Goal: Information Seeking & Learning: Learn about a topic

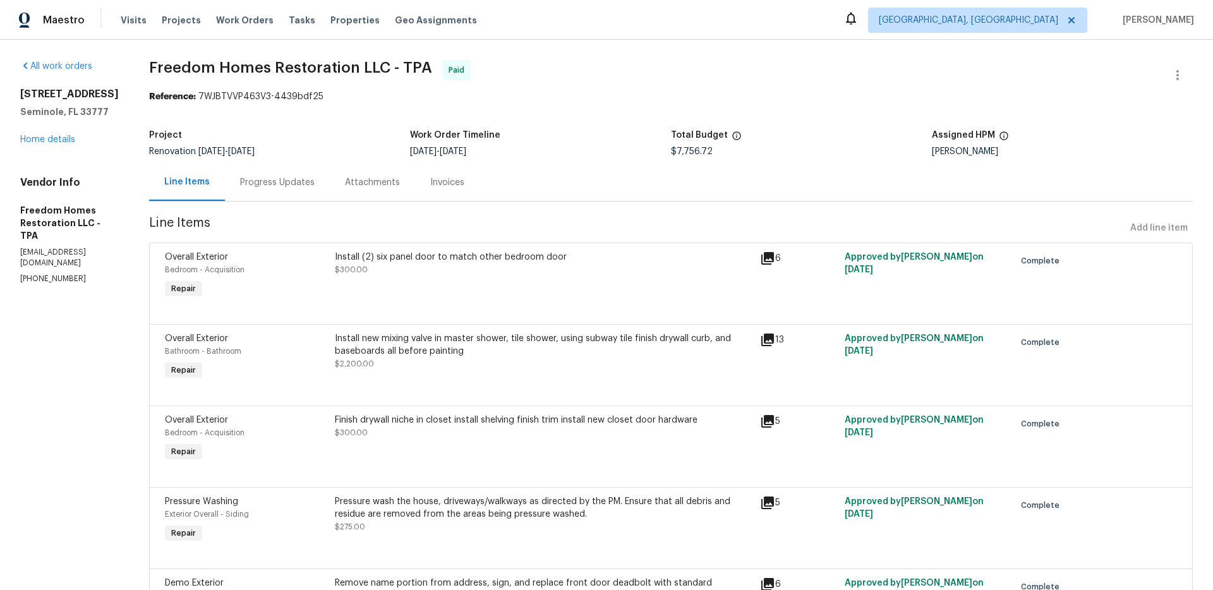
drag, startPoint x: 400, startPoint y: 67, endPoint x: 122, endPoint y: 164, distance: 294.3
click at [397, 67] on span "Freedom Homes Restoration LLC - TPA" at bounding box center [290, 67] width 283 height 15
drag, startPoint x: 119, startPoint y: 221, endPoint x: 23, endPoint y: 211, distance: 97.1
click at [21, 210] on h5 "Freedom Homes Restoration LLC - TPA" at bounding box center [69, 223] width 99 height 38
copy h5 "Freedom Homes Restoration LLC - TPA"
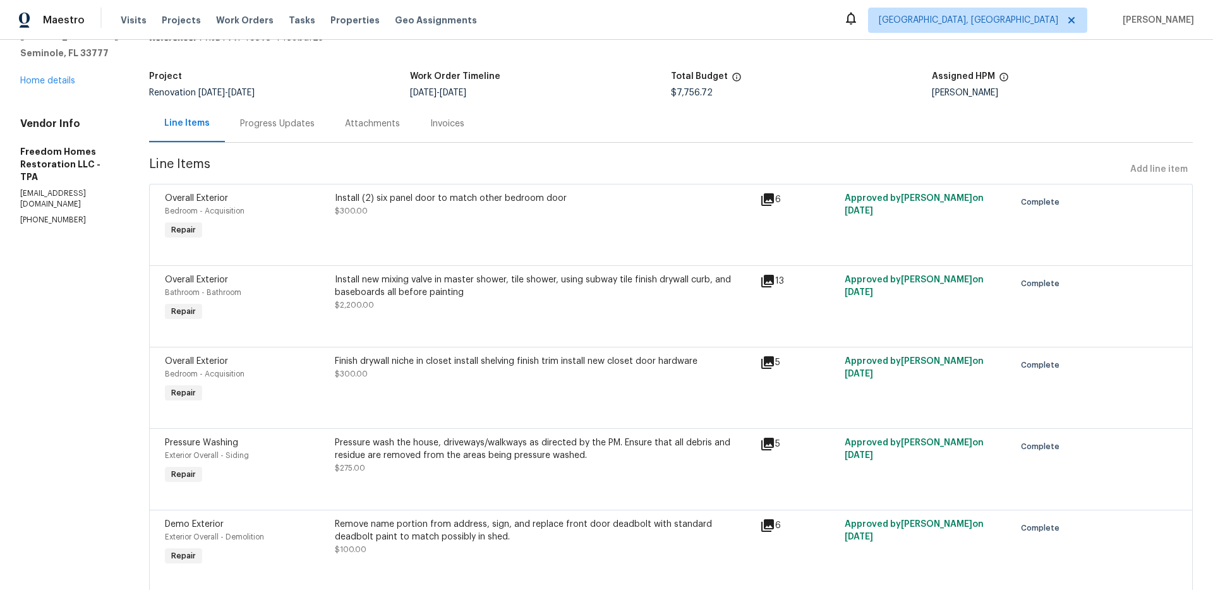
scroll to position [60, 0]
click at [495, 282] on div "Install new mixing valve in master shower, tile shower, using subway tile finis…" at bounding box center [544, 284] width 418 height 25
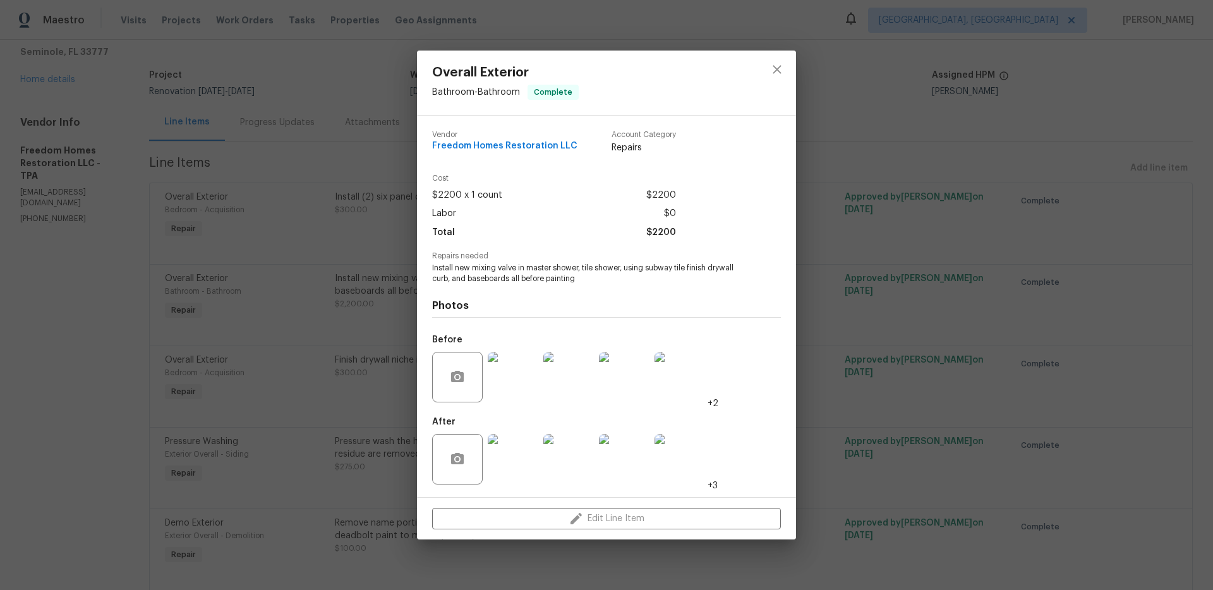
click at [674, 459] on img at bounding box center [680, 459] width 51 height 51
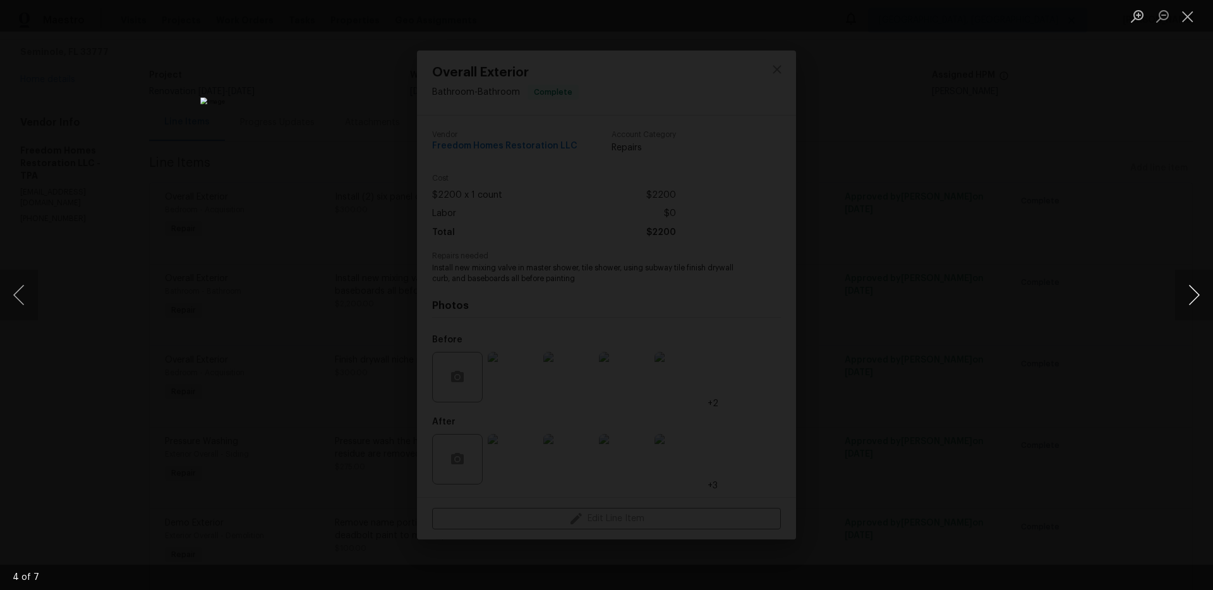
click at [1200, 298] on button "Next image" at bounding box center [1194, 295] width 38 height 51
click at [998, 289] on div "Lightbox" at bounding box center [606, 295] width 1213 height 590
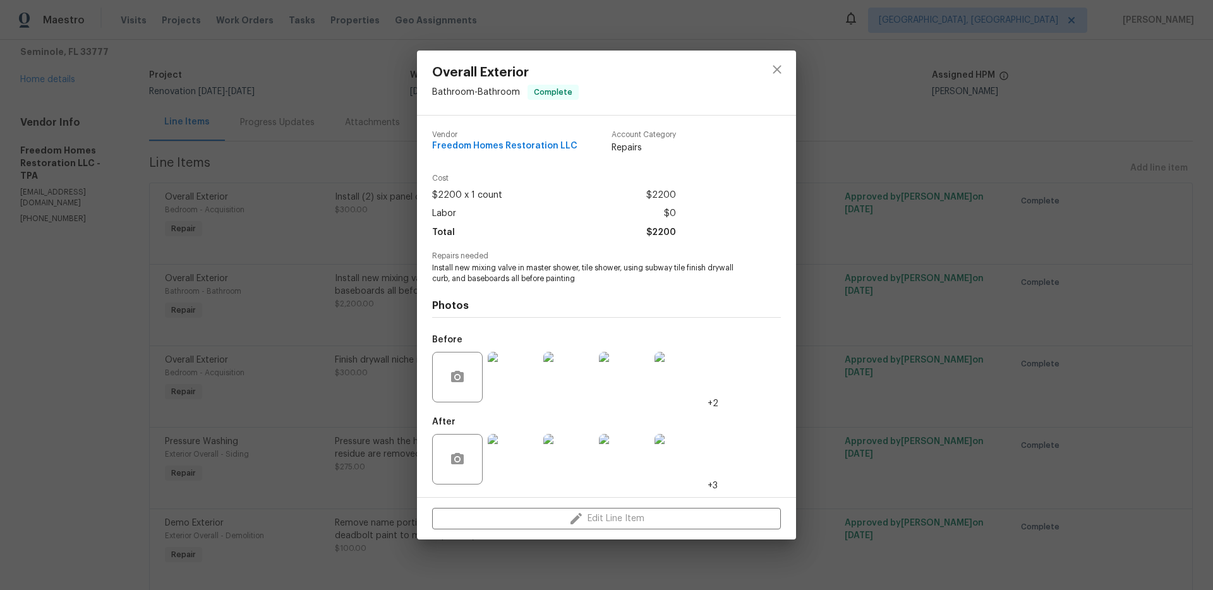
click at [704, 388] on img at bounding box center [680, 377] width 51 height 51
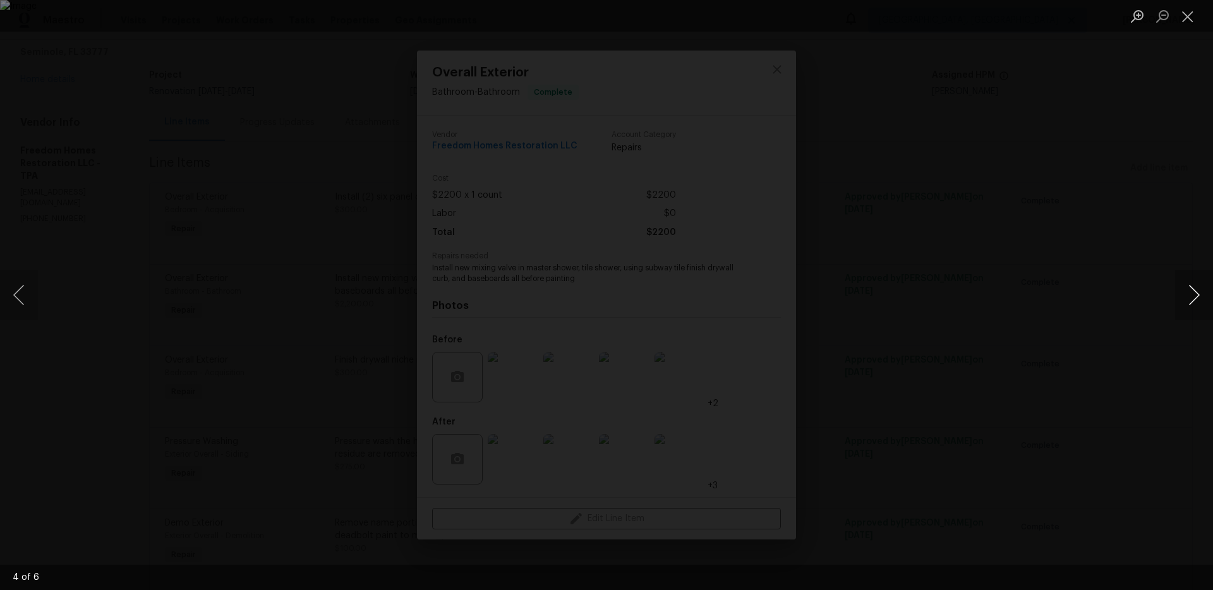
click at [1191, 287] on button "Next image" at bounding box center [1194, 295] width 38 height 51
drag, startPoint x: 1117, startPoint y: 286, endPoint x: 928, endPoint y: 306, distance: 189.9
click at [1116, 286] on div "Lightbox" at bounding box center [606, 295] width 1213 height 590
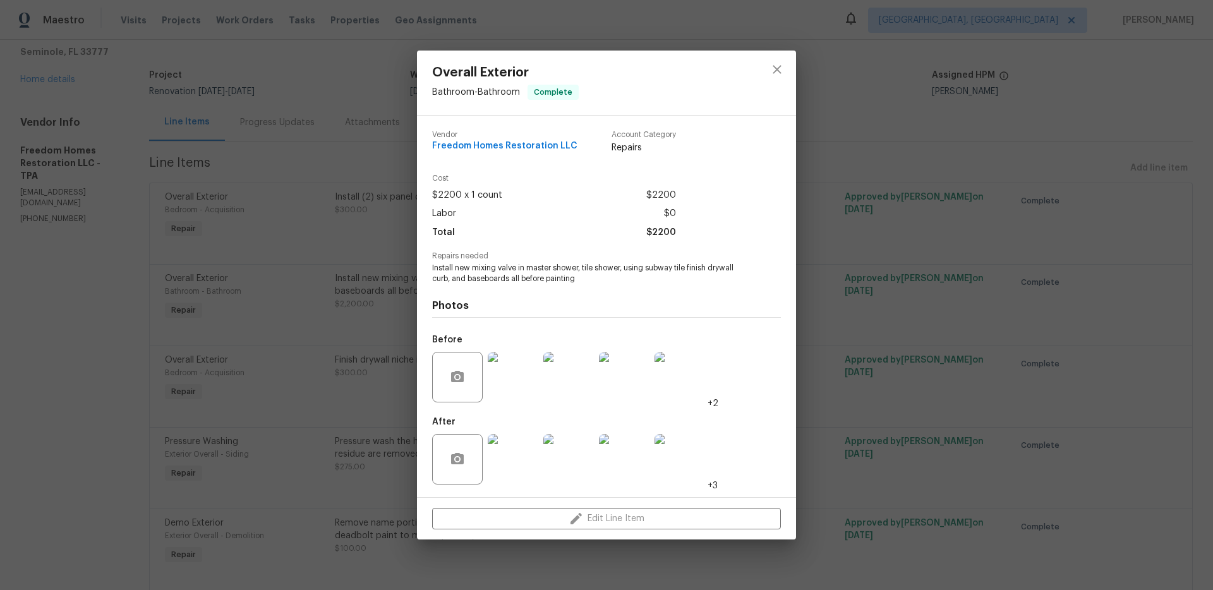
click at [396, 387] on div "Overall Exterior Bathroom - Bathroom Complete Vendor Freedom Homes Restoration …" at bounding box center [606, 295] width 1213 height 590
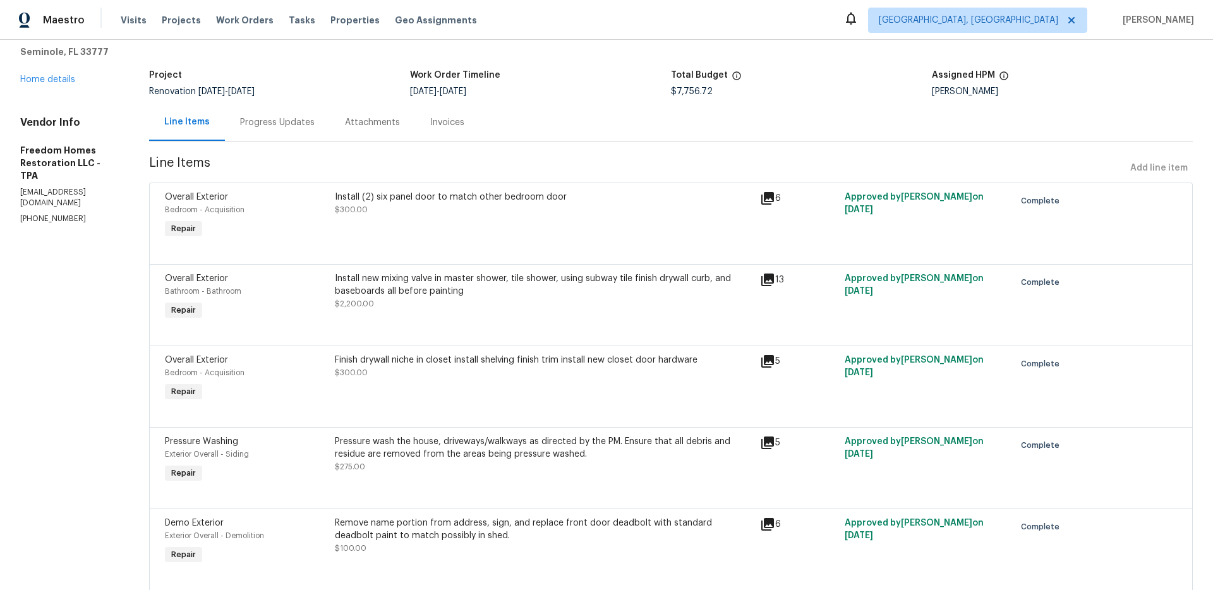
click at [392, 288] on div "Install new mixing valve in master shower, tile shower, using subway tile finis…" at bounding box center [544, 284] width 418 height 25
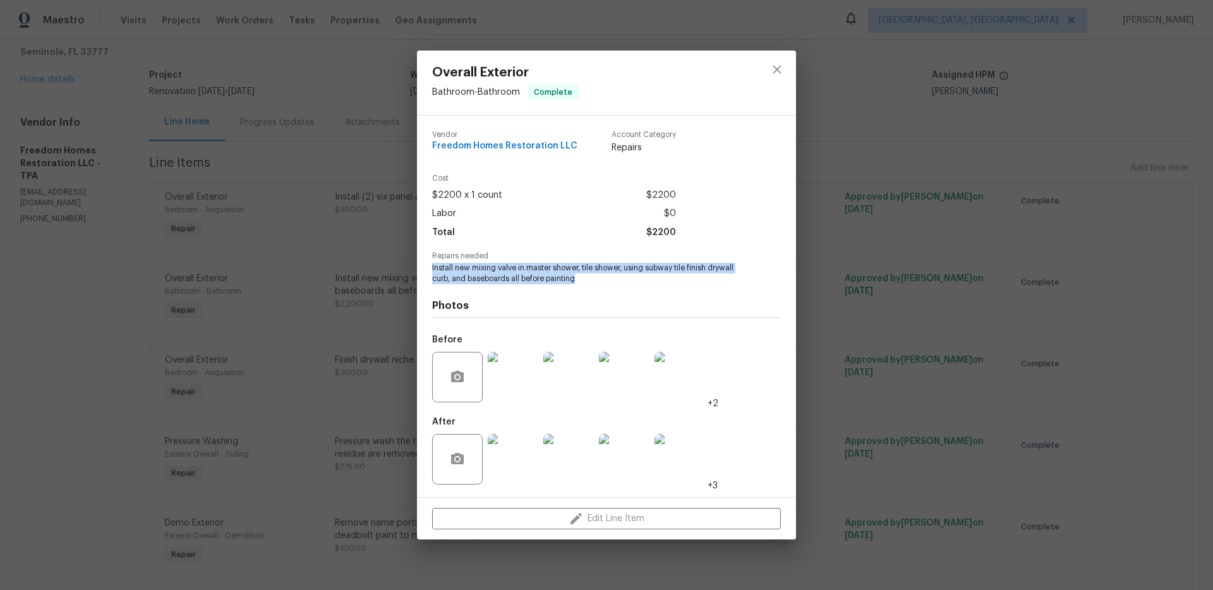
drag, startPoint x: 478, startPoint y: 266, endPoint x: 549, endPoint y: 276, distance: 71.5
click at [583, 277] on div "Vendor Freedom Homes Restoration LLC Account Category Repairs Cost $2200 x 1 co…" at bounding box center [606, 307] width 379 height 382
copy span "Install new mixing valve in master shower, tile shower, using subway tile finis…"
click at [336, 265] on div "Overall Exterior Bathroom - Bathroom Complete Vendor Freedom Homes Restoration …" at bounding box center [606, 295] width 1213 height 590
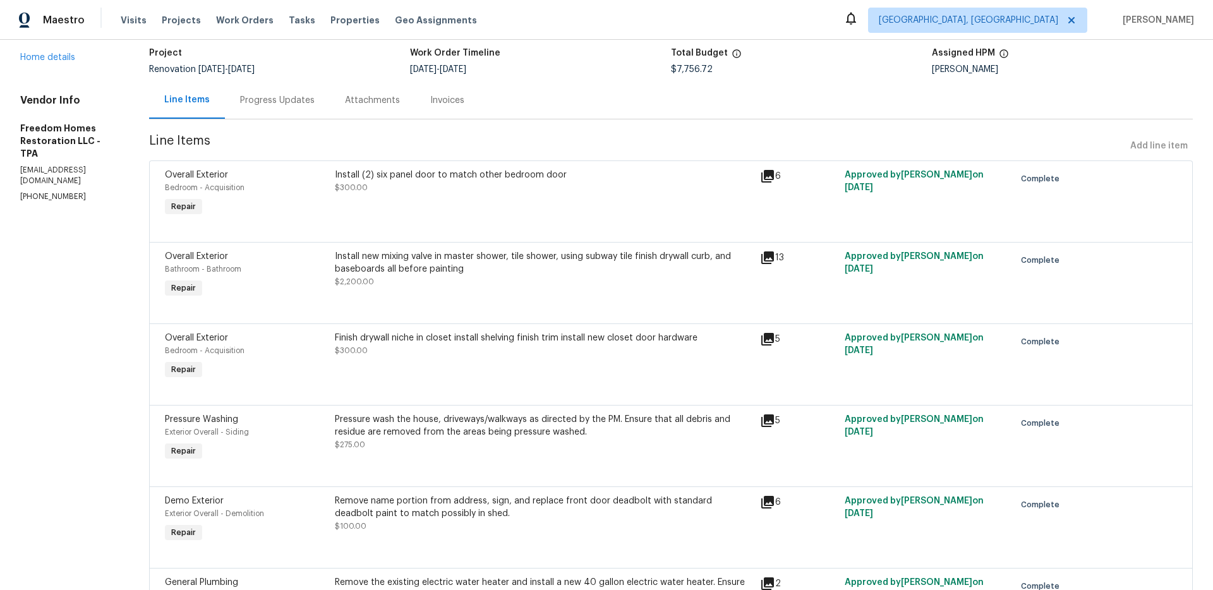
scroll to position [89, 0]
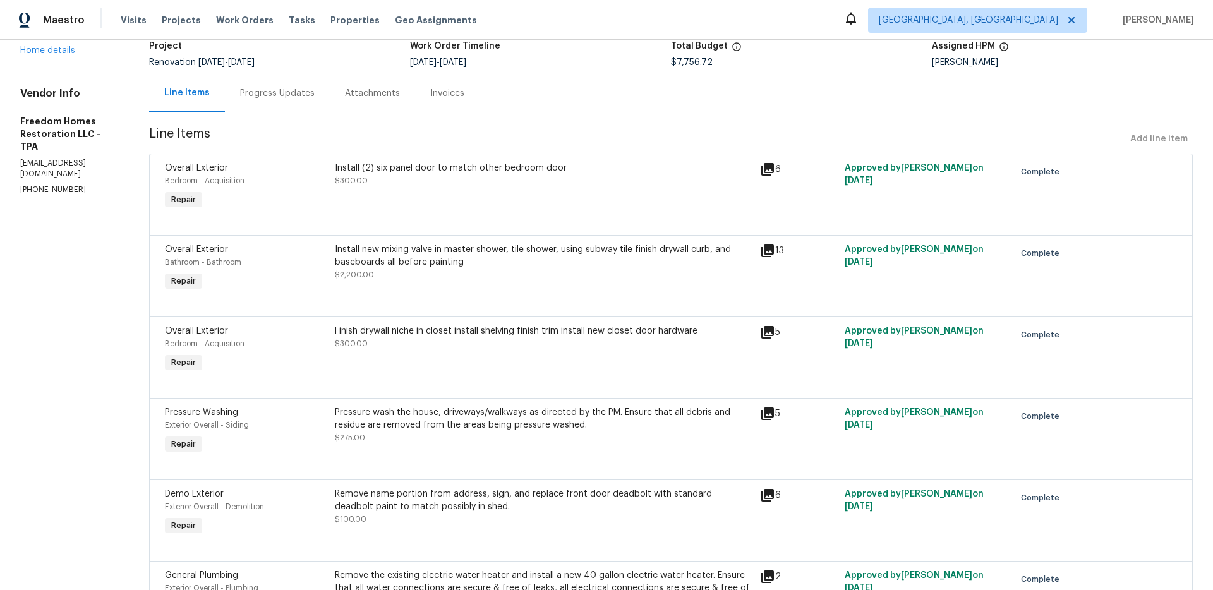
click at [417, 330] on div "Finish drywall niche in closet install shelving finish trim install new closet …" at bounding box center [544, 331] width 418 height 13
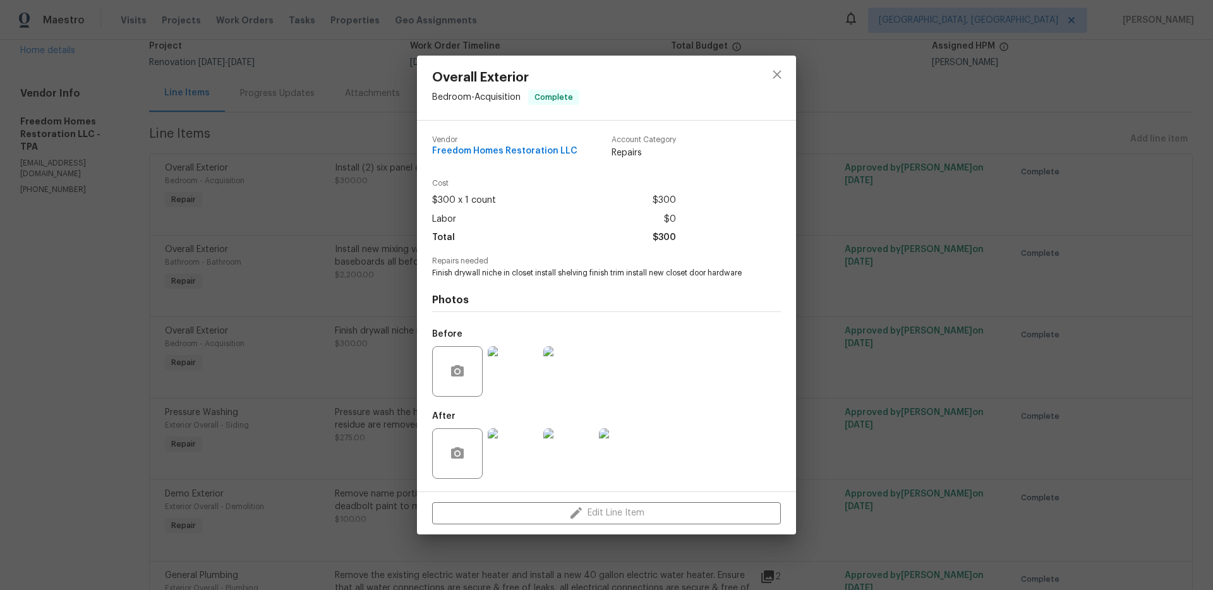
click at [517, 375] on img at bounding box center [513, 371] width 51 height 51
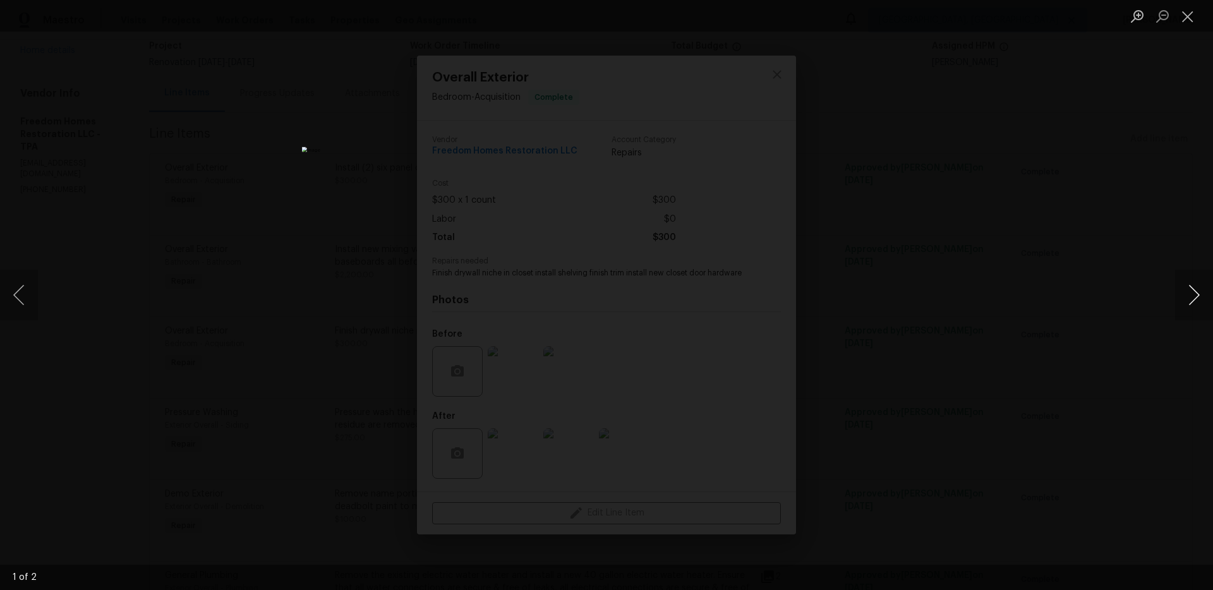
click at [1179, 288] on button "Next image" at bounding box center [1194, 295] width 38 height 51
click at [1071, 309] on div "Lightbox" at bounding box center [606, 295] width 1213 height 590
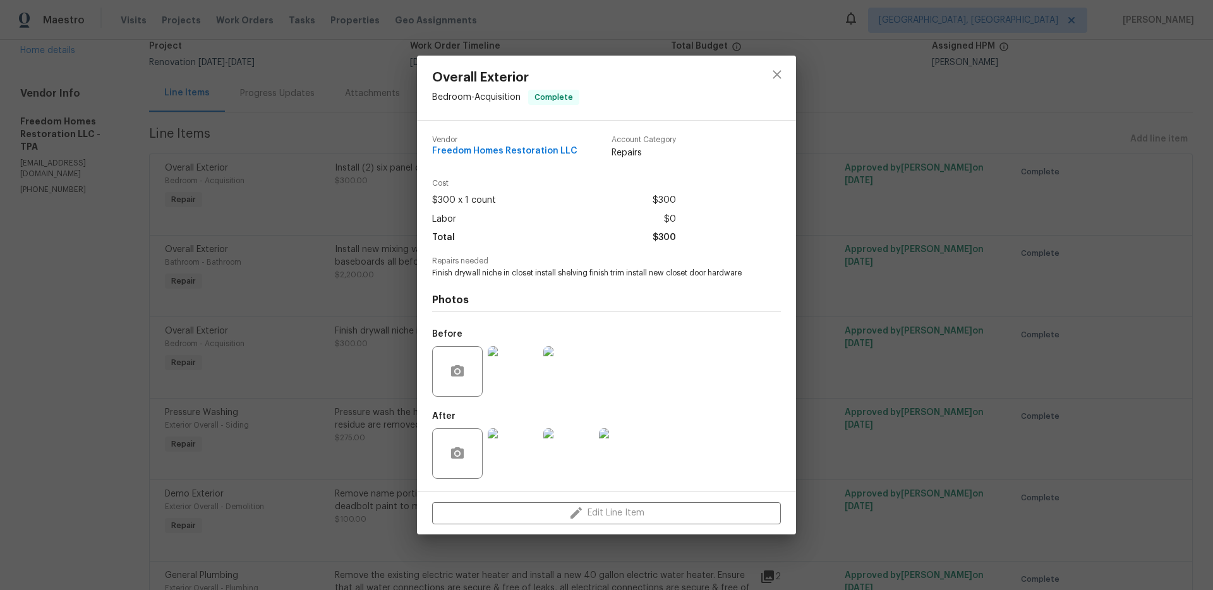
click at [512, 442] on img at bounding box center [513, 453] width 51 height 51
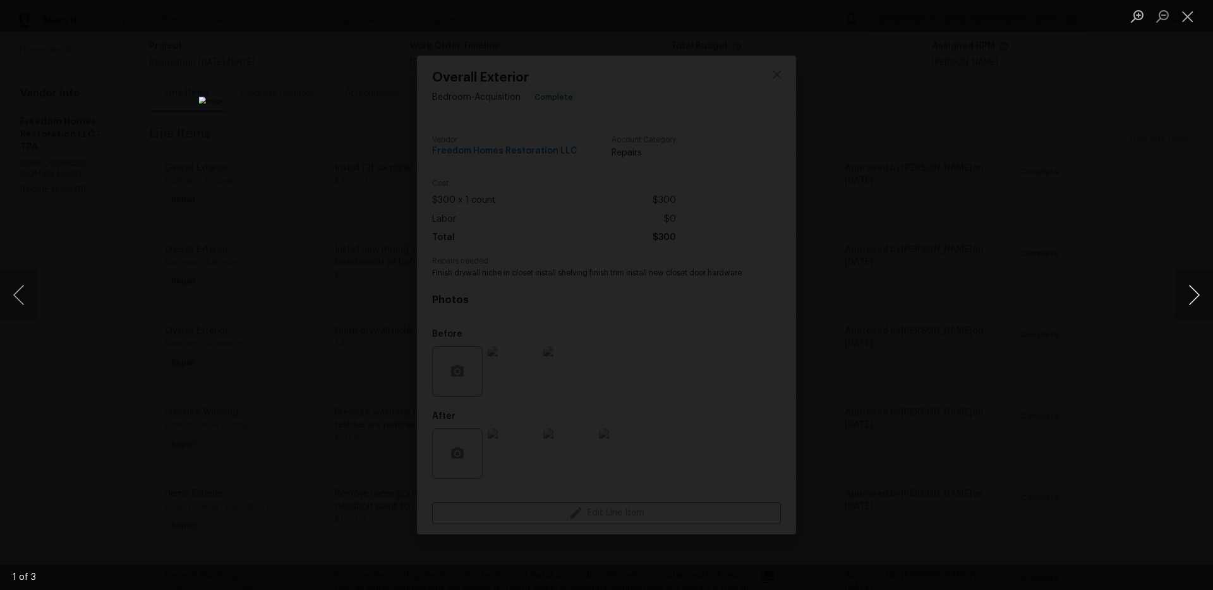
click at [1191, 297] on button "Next image" at bounding box center [1194, 295] width 38 height 51
click at [1108, 321] on div "Lightbox" at bounding box center [606, 295] width 1213 height 590
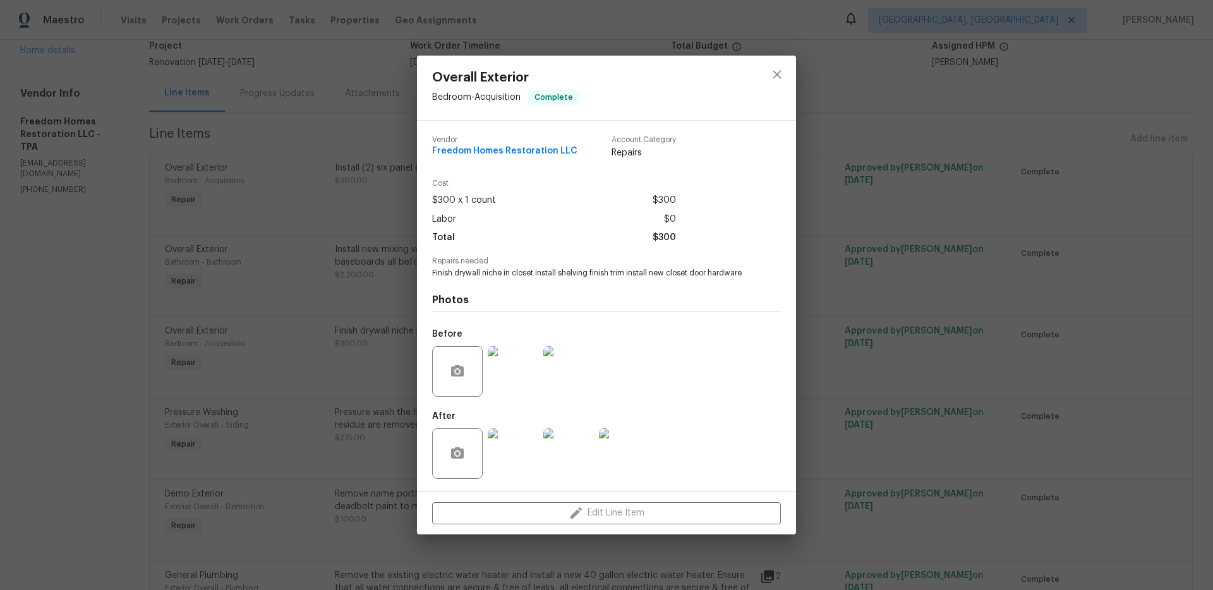
click at [907, 373] on div "Overall Exterior Bedroom - Acquisition Complete Vendor Freedom Homes Restoratio…" at bounding box center [606, 295] width 1213 height 590
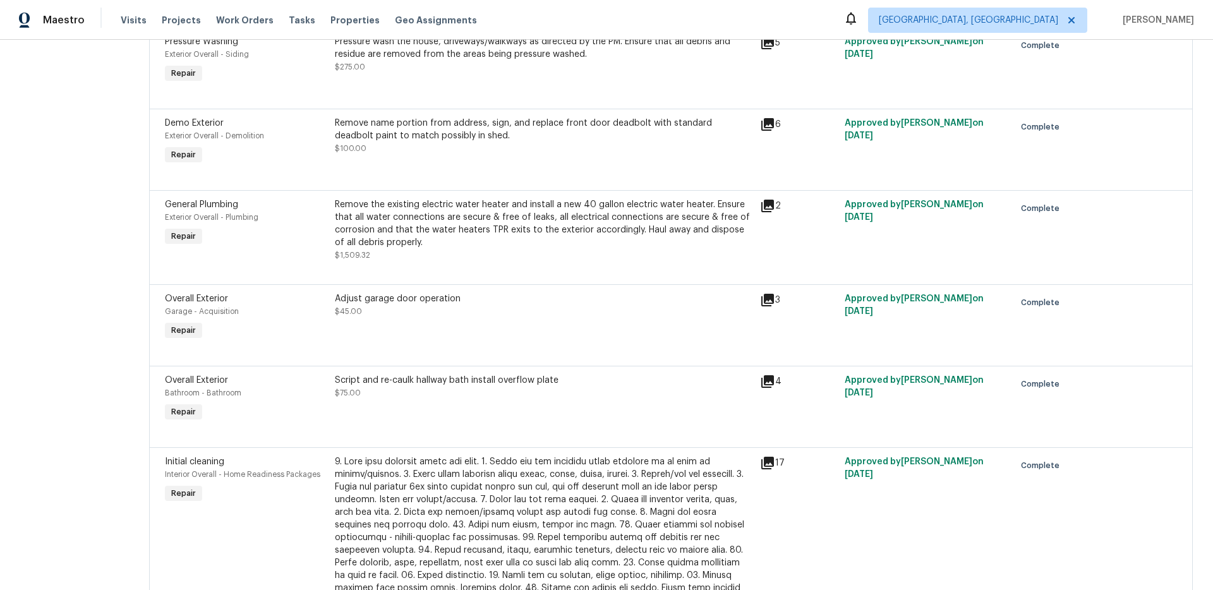
scroll to position [469, 0]
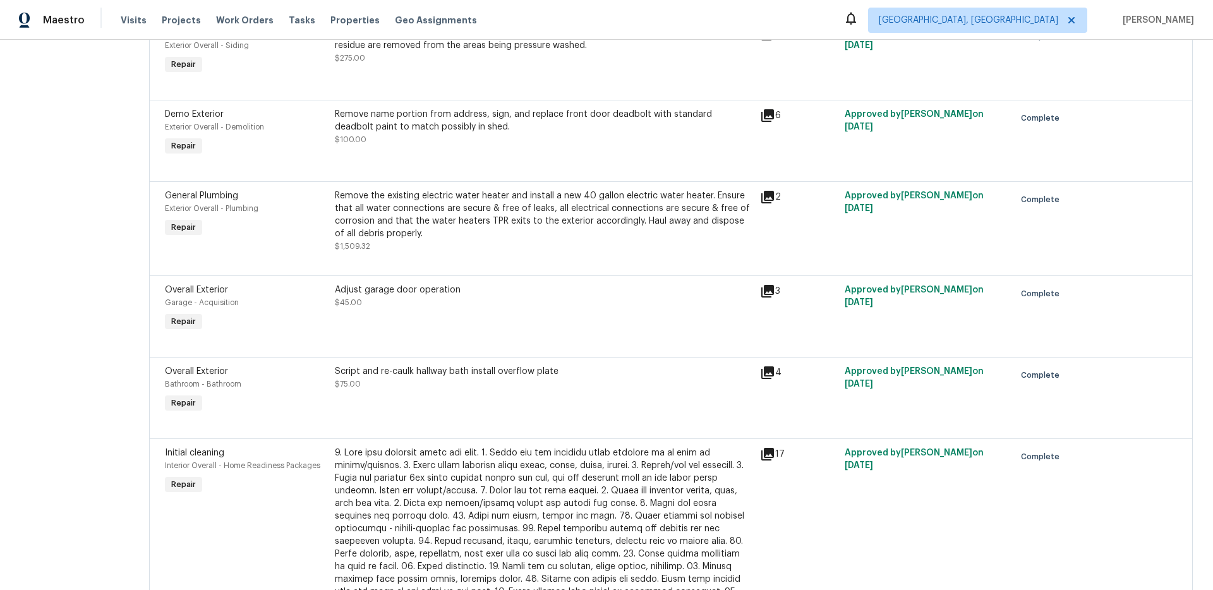
click at [463, 368] on div "Script and re-caulk hallway bath install overflow plate" at bounding box center [544, 371] width 418 height 13
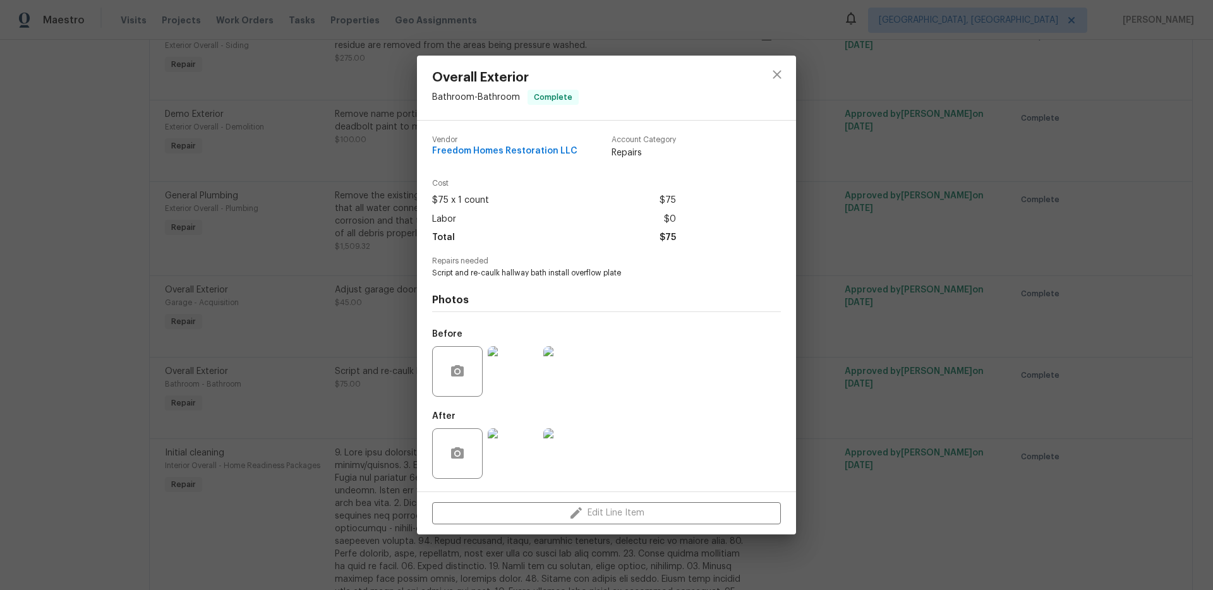
click at [519, 375] on img at bounding box center [513, 371] width 51 height 51
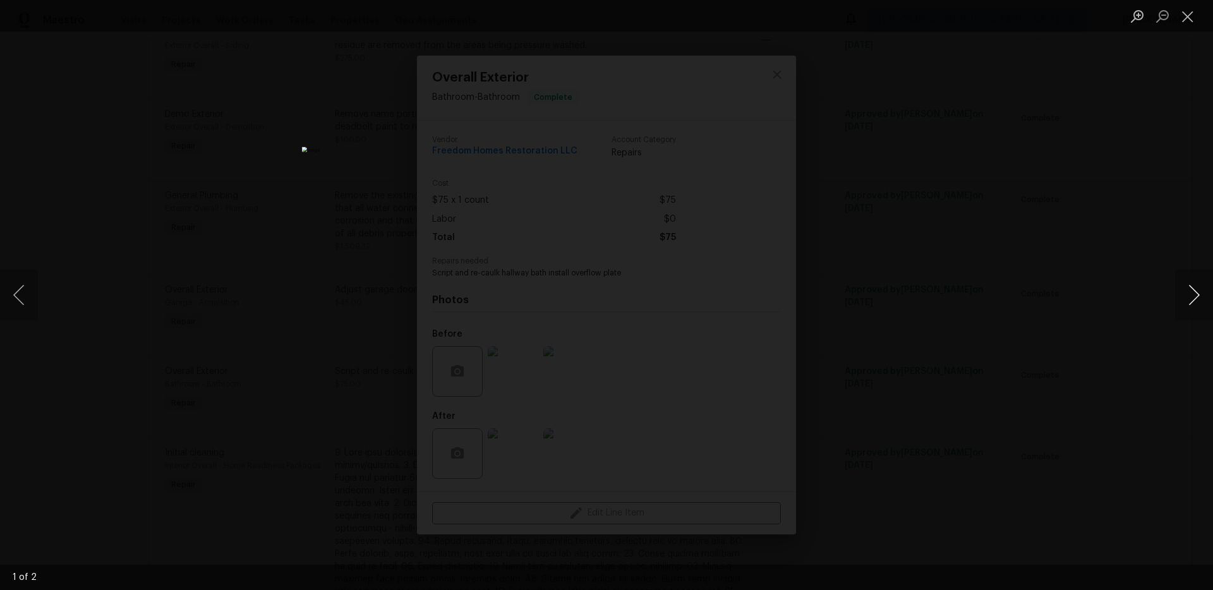
click at [1201, 295] on button "Next image" at bounding box center [1194, 295] width 38 height 51
click at [1120, 310] on div "Lightbox" at bounding box center [606, 295] width 1213 height 590
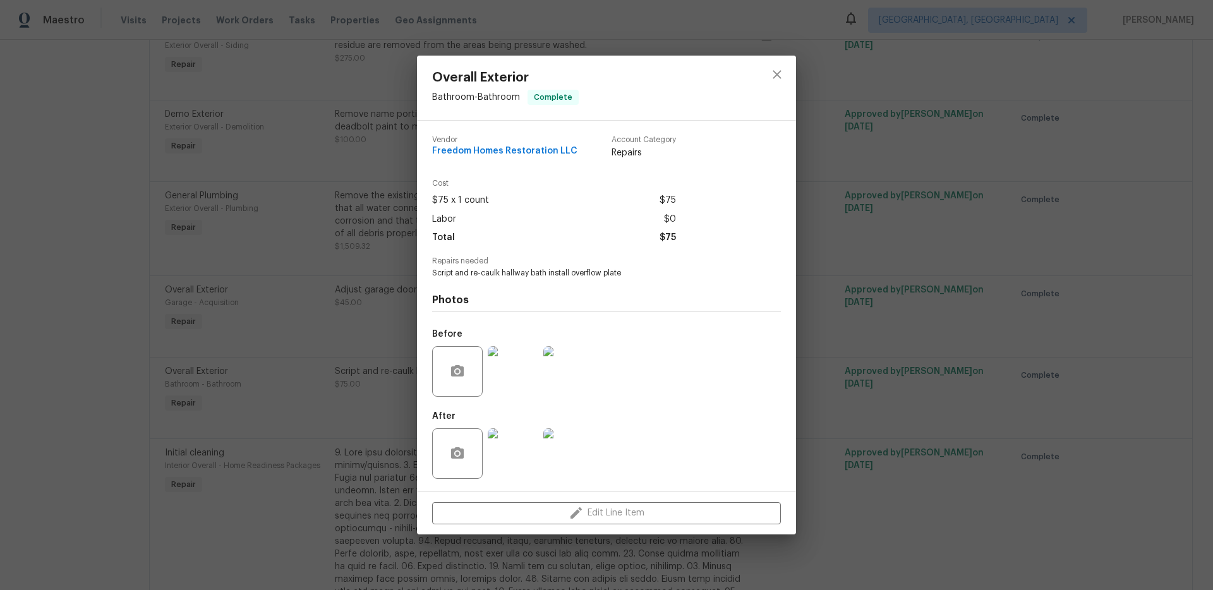
click at [512, 452] on img at bounding box center [513, 453] width 51 height 51
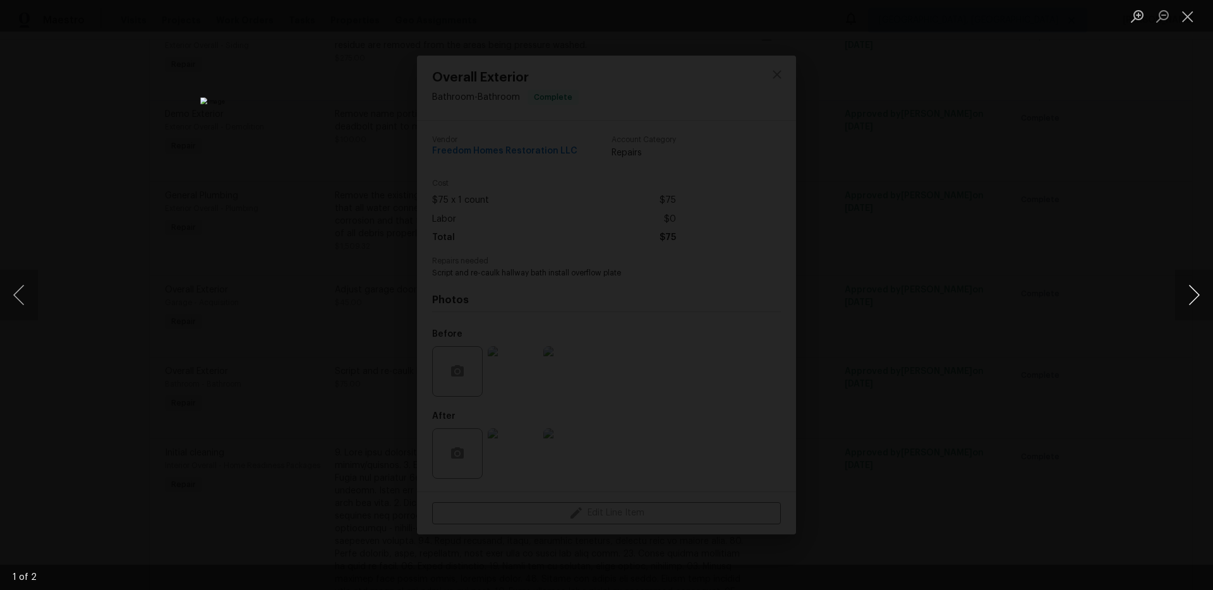
click at [1179, 295] on button "Next image" at bounding box center [1194, 295] width 38 height 51
click at [1109, 332] on div "Lightbox" at bounding box center [606, 295] width 1213 height 590
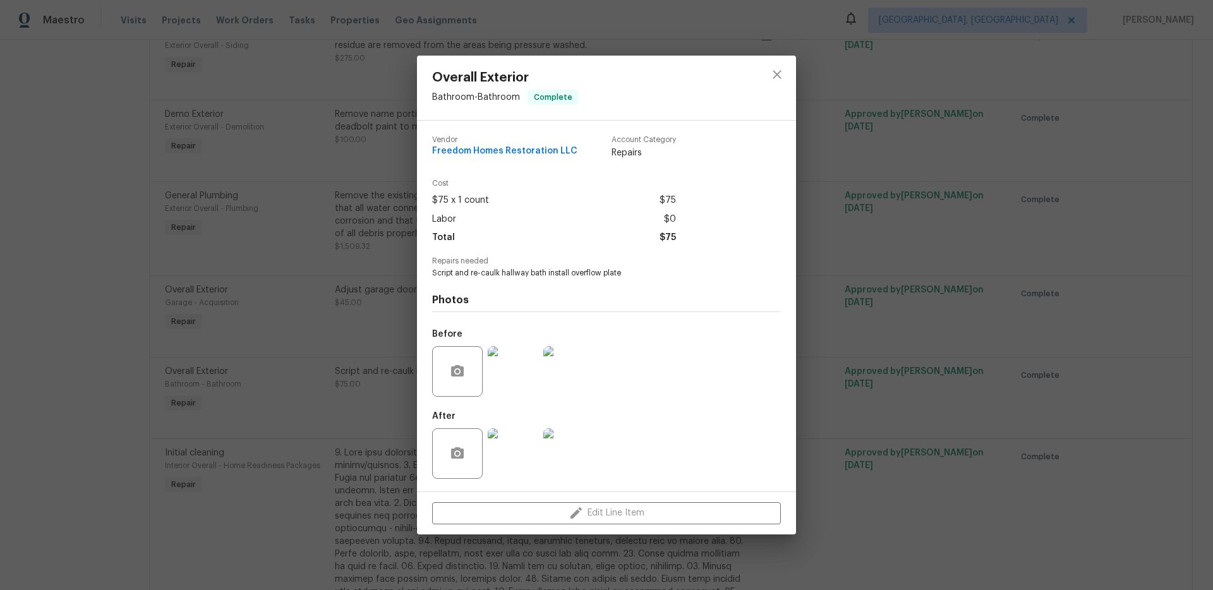
click at [879, 383] on div "Overall Exterior Bathroom - Bathroom Complete Vendor Freedom Homes Restoration …" at bounding box center [606, 295] width 1213 height 590
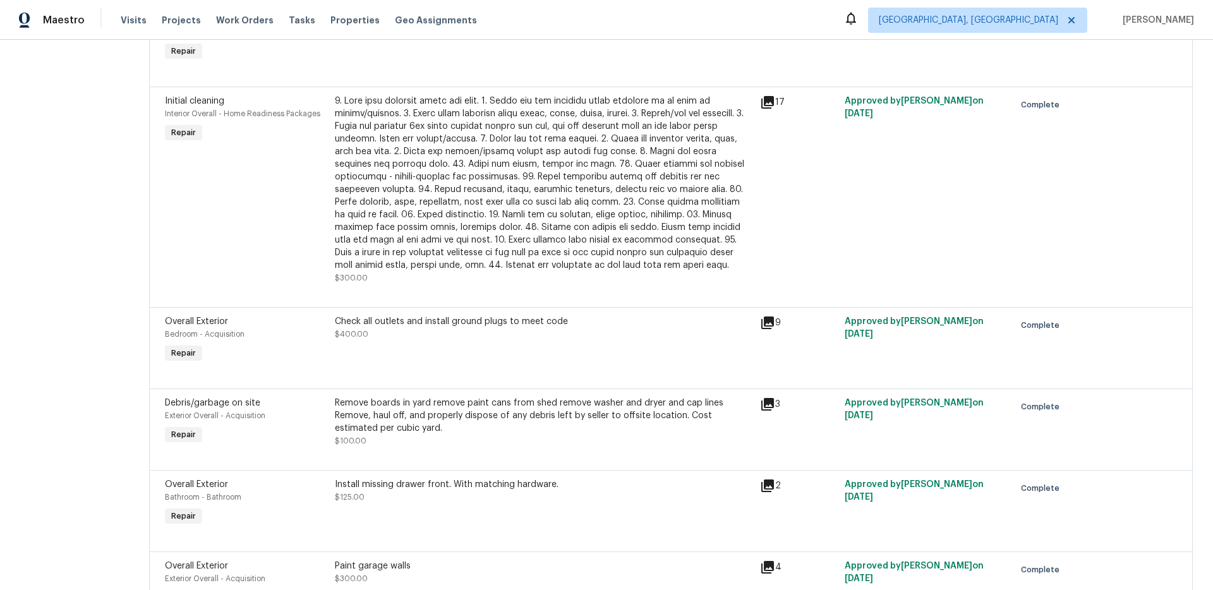
scroll to position [819, 0]
click at [506, 327] on div "Check all outlets and install ground plugs to meet code" at bounding box center [544, 323] width 418 height 13
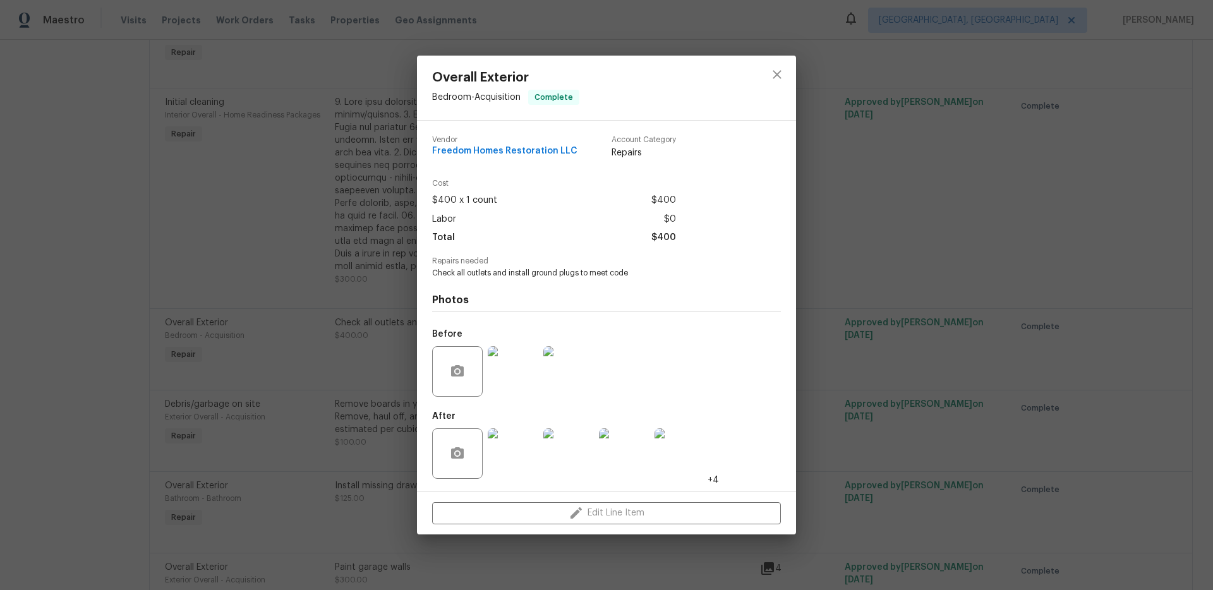
click at [514, 452] on img at bounding box center [513, 453] width 51 height 51
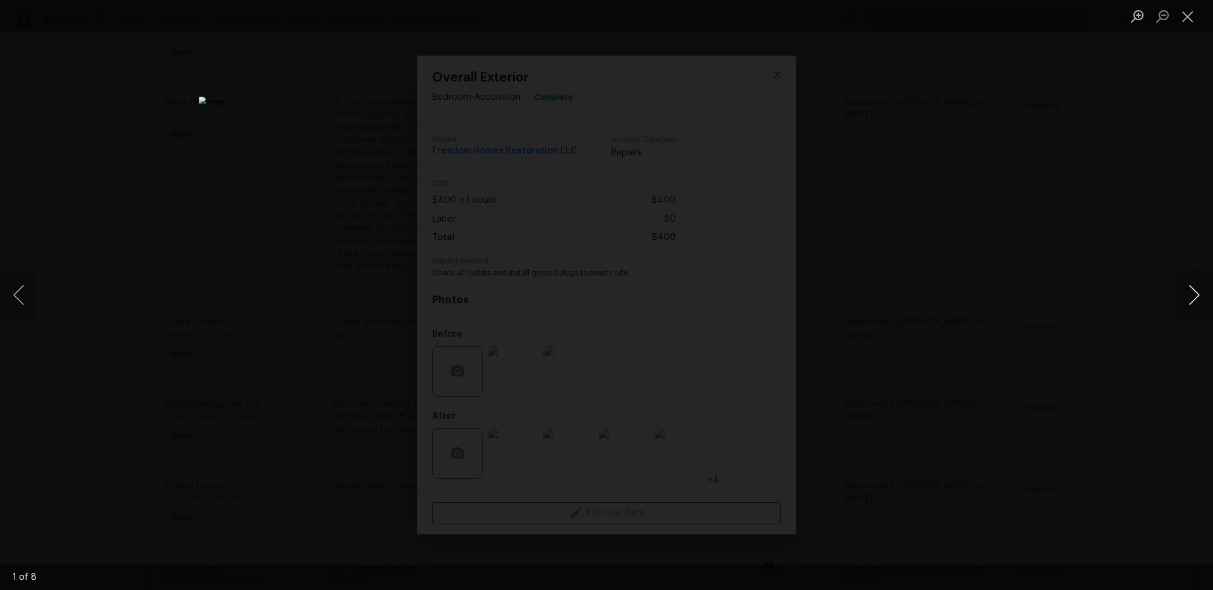
click at [1183, 289] on button "Next image" at bounding box center [1194, 295] width 38 height 51
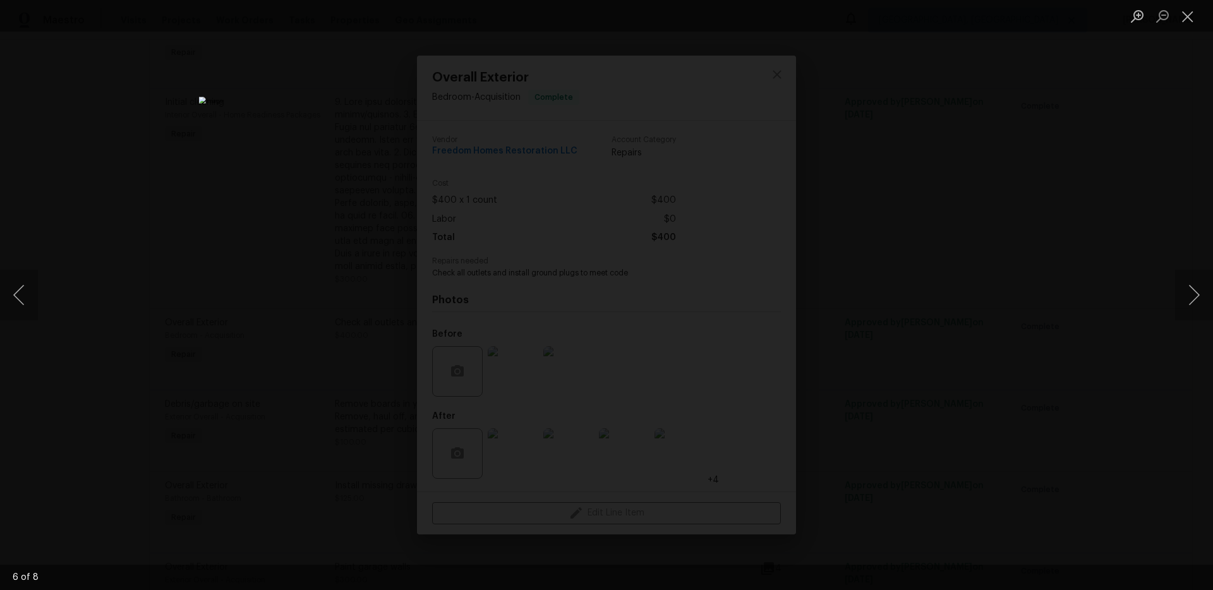
click at [1093, 293] on div "Lightbox" at bounding box center [606, 295] width 1213 height 590
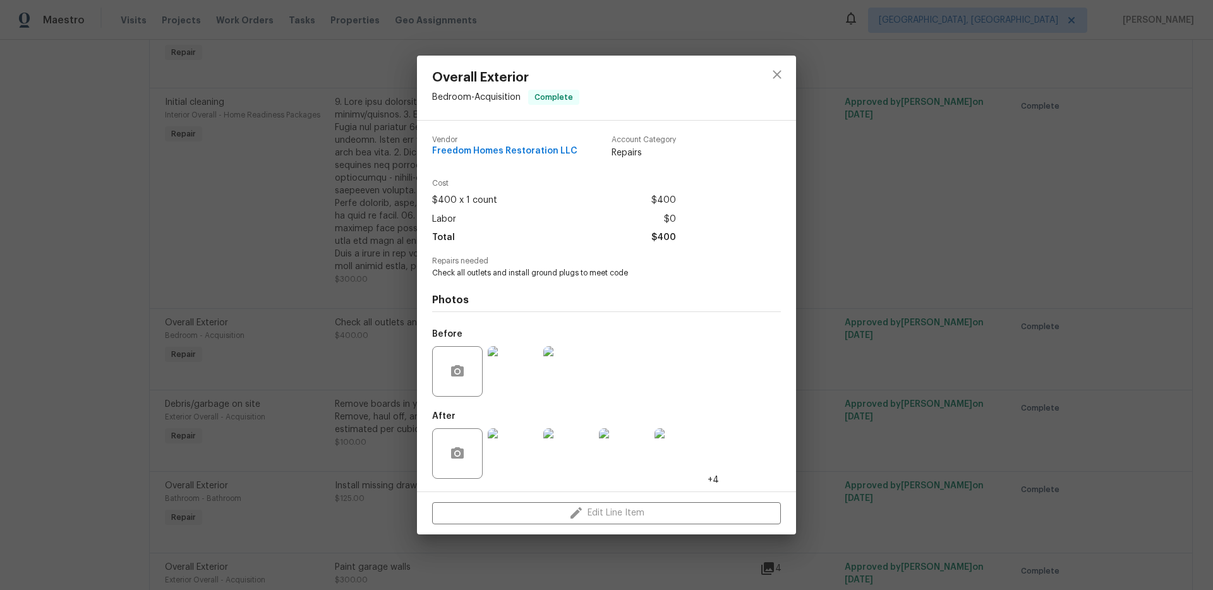
click at [811, 407] on div "Overall Exterior Bedroom - Acquisition Complete Vendor Freedom Homes Restoratio…" at bounding box center [606, 295] width 1213 height 590
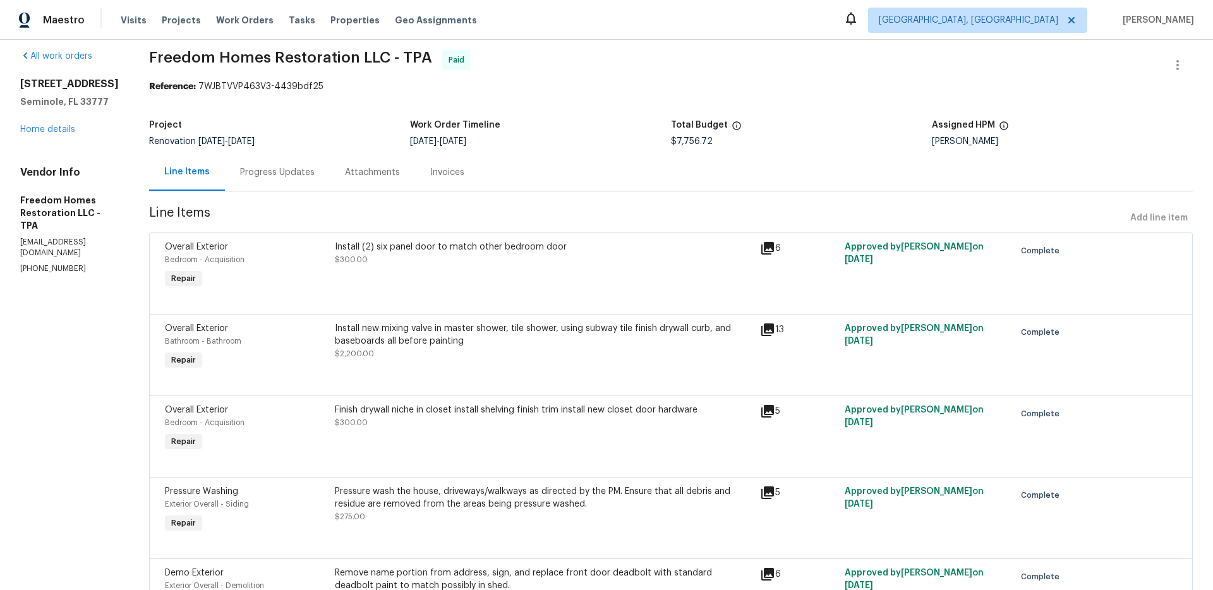
scroll to position [0, 0]
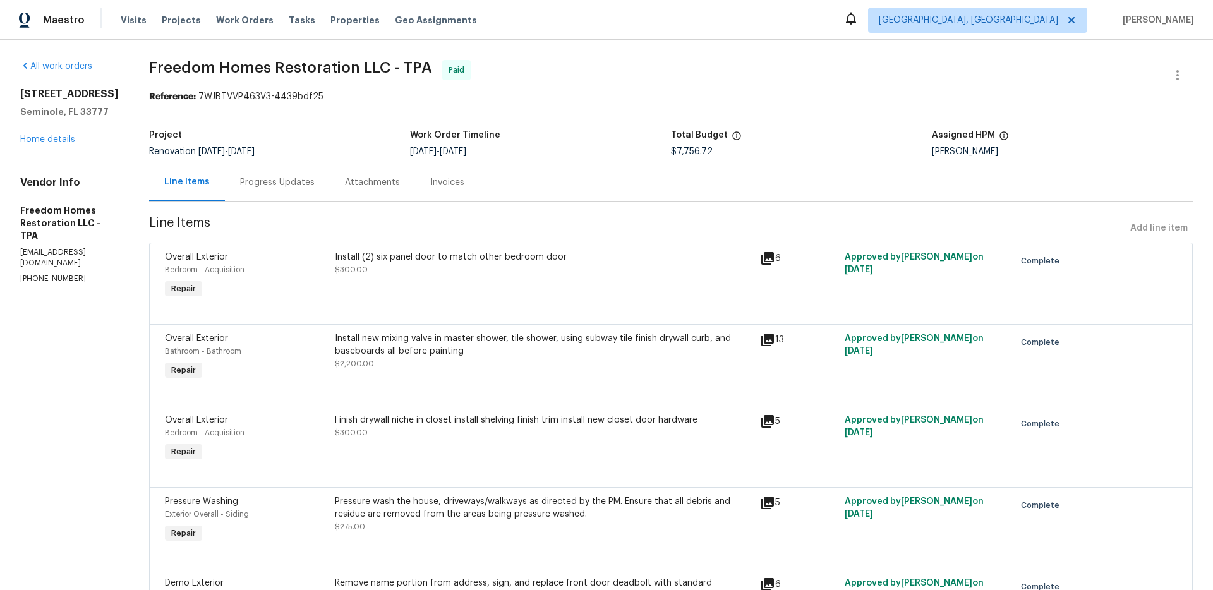
click at [388, 257] on div "Install (2) six panel door to match other bedroom door" at bounding box center [544, 257] width 418 height 13
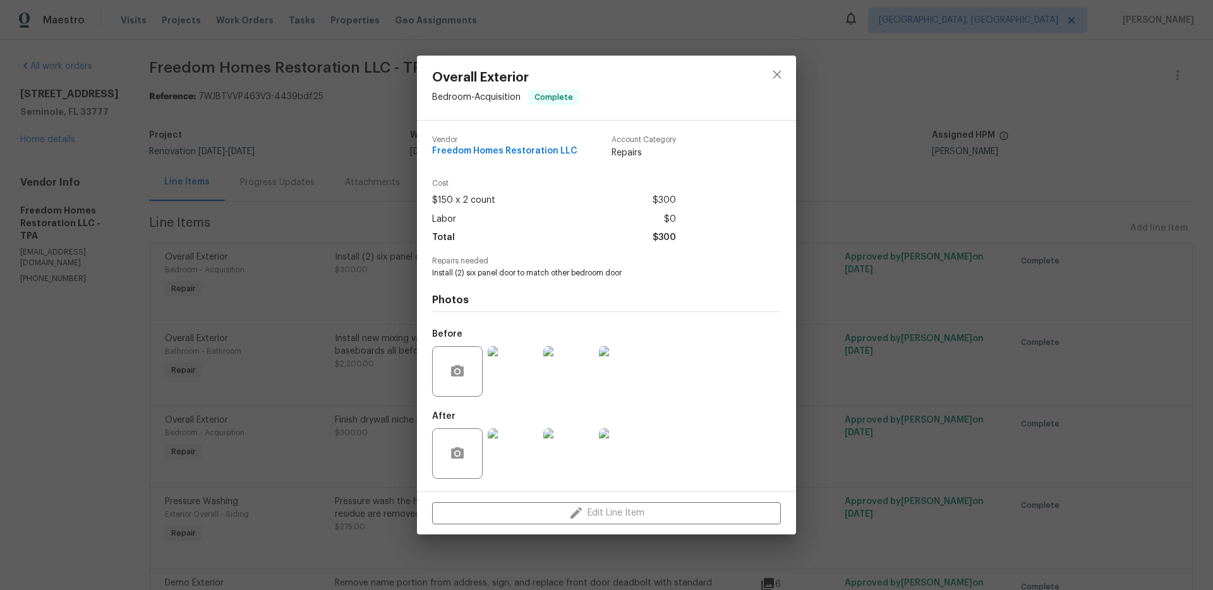
click at [514, 387] on img at bounding box center [513, 371] width 51 height 51
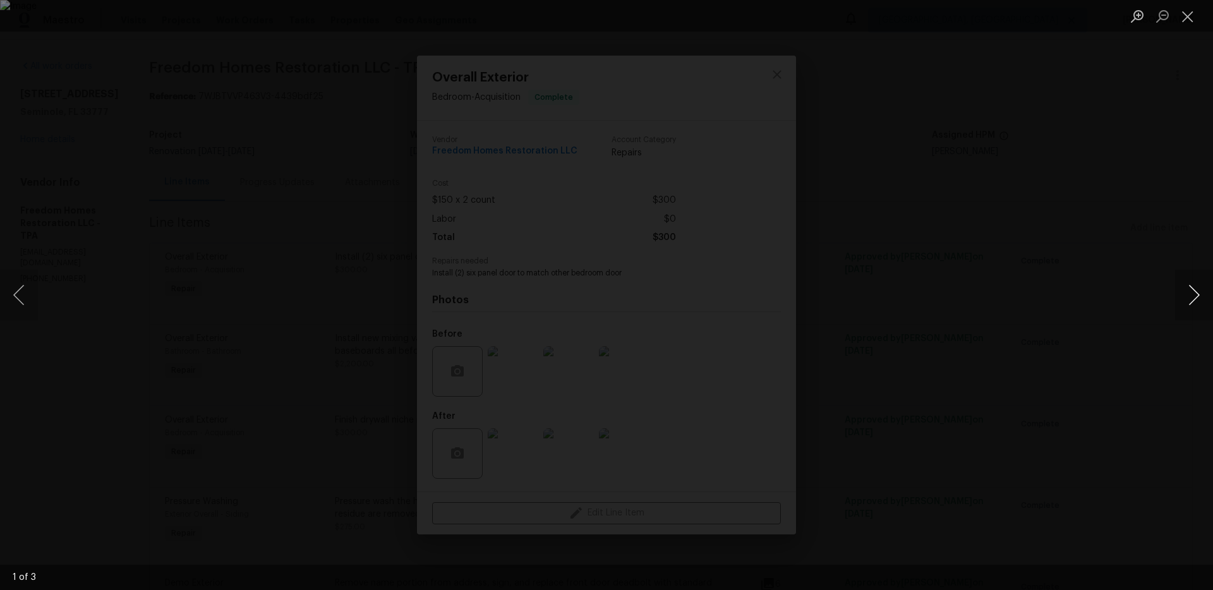
click at [1200, 301] on button "Next image" at bounding box center [1194, 295] width 38 height 51
click at [1192, 299] on button "Next image" at bounding box center [1194, 295] width 38 height 51
drag, startPoint x: 1175, startPoint y: 306, endPoint x: 1141, endPoint y: 315, distance: 35.1
click at [1175, 306] on button "Next image" at bounding box center [1194, 295] width 38 height 51
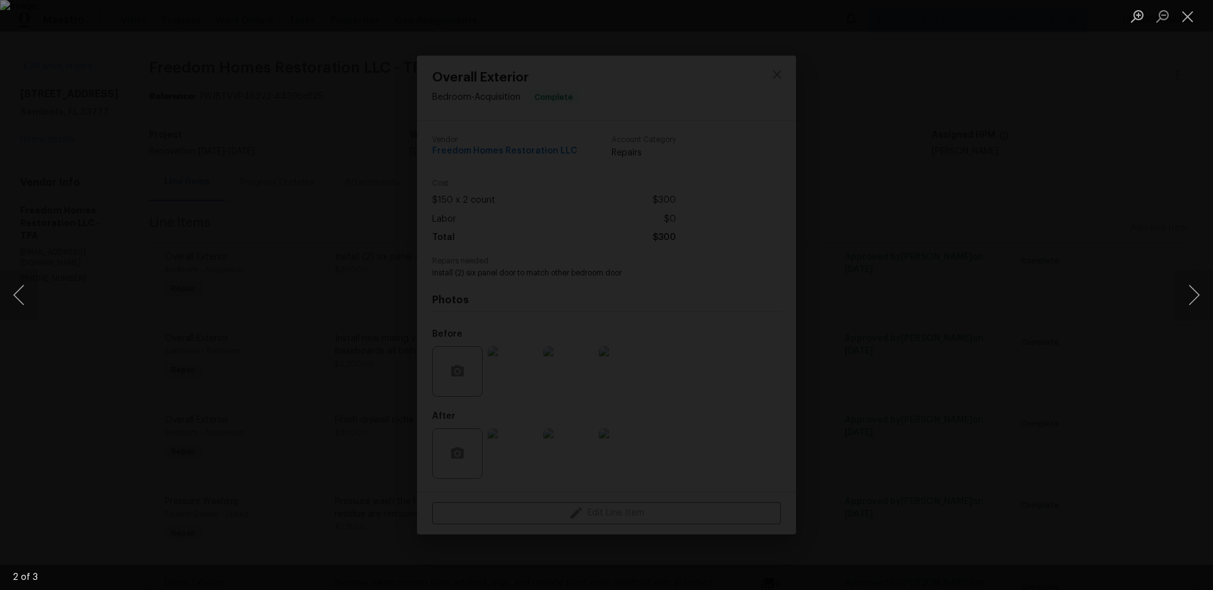
drag, startPoint x: 359, startPoint y: 506, endPoint x: 368, endPoint y: 504, distance: 9.0
click at [359, 506] on div "Lightbox" at bounding box center [606, 295] width 1213 height 590
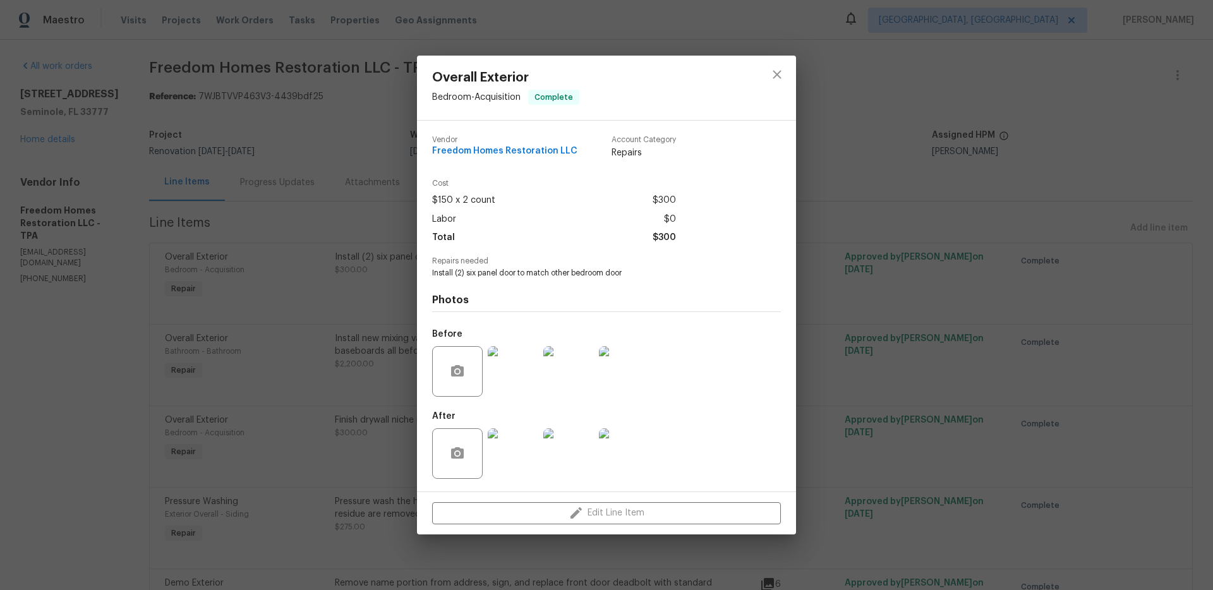
click at [499, 456] on img at bounding box center [513, 453] width 51 height 51
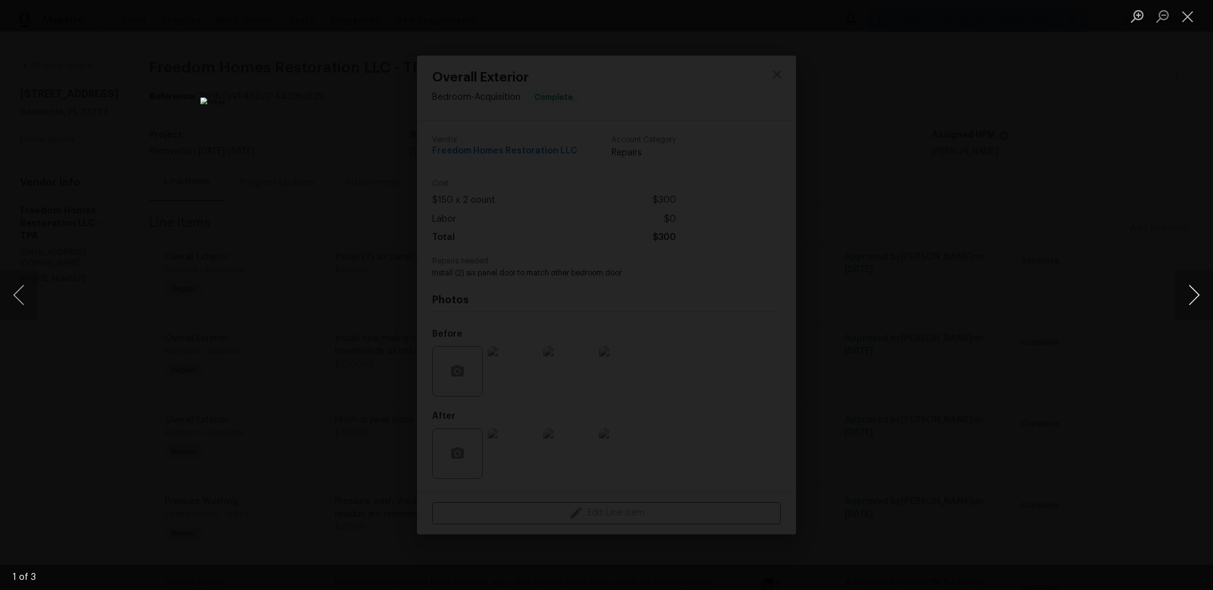
click at [1197, 288] on button "Next image" at bounding box center [1194, 295] width 38 height 51
click at [957, 289] on div "Lightbox" at bounding box center [606, 295] width 1213 height 590
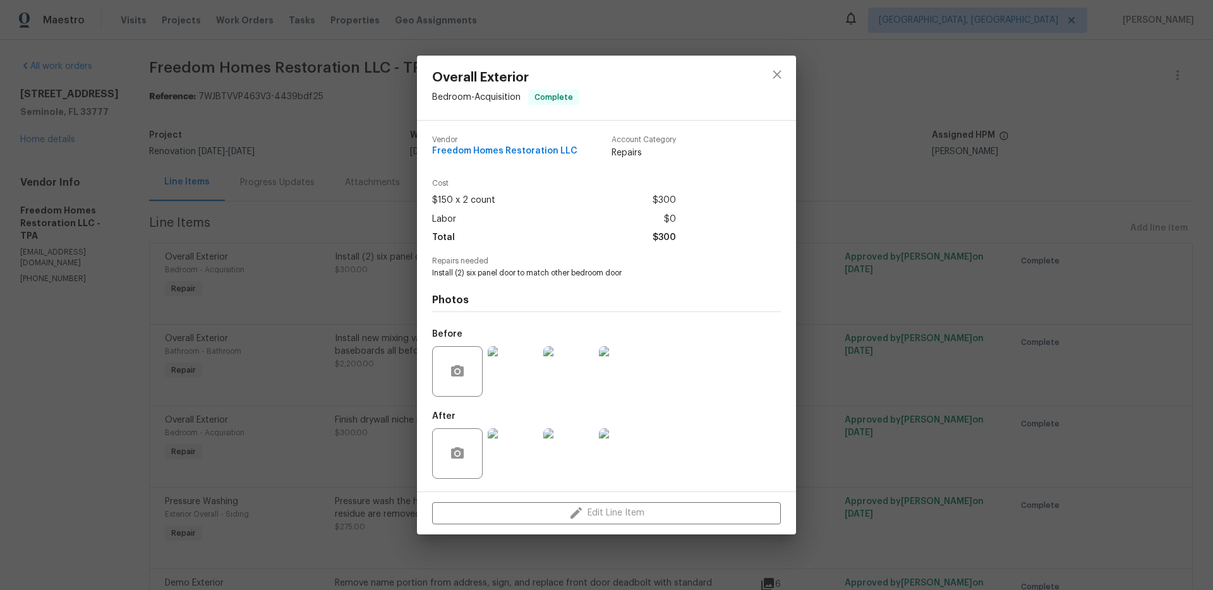
click at [271, 152] on div "Overall Exterior Bedroom - Acquisition Complete Vendor Freedom Homes Restoratio…" at bounding box center [606, 295] width 1213 height 590
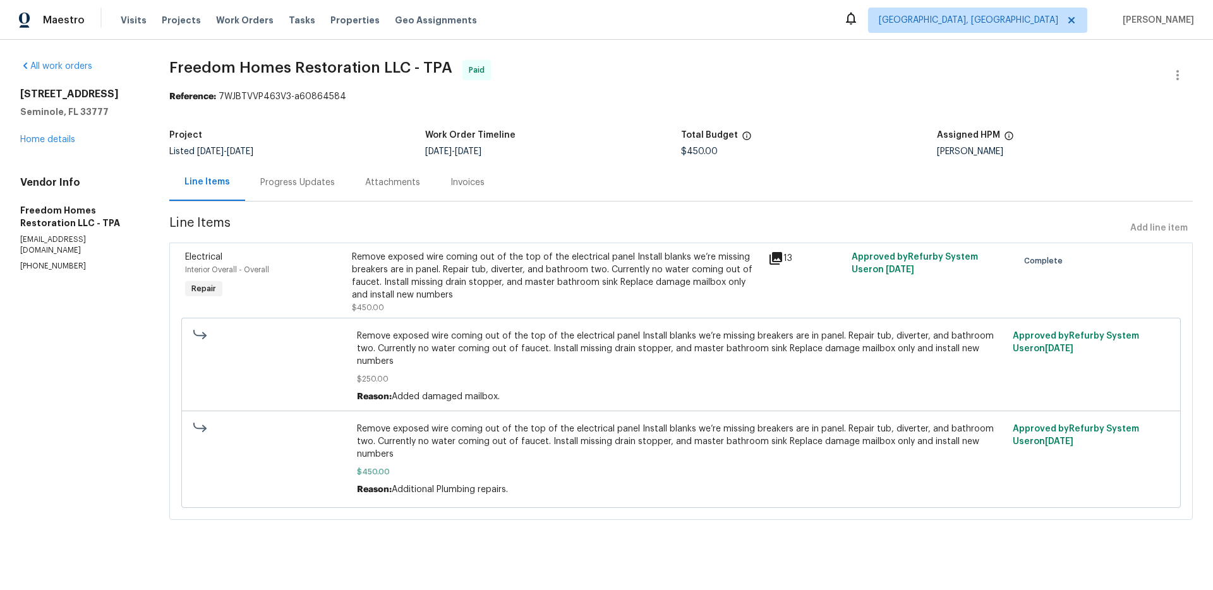
click at [284, 184] on div "Progress Updates" at bounding box center [297, 182] width 75 height 13
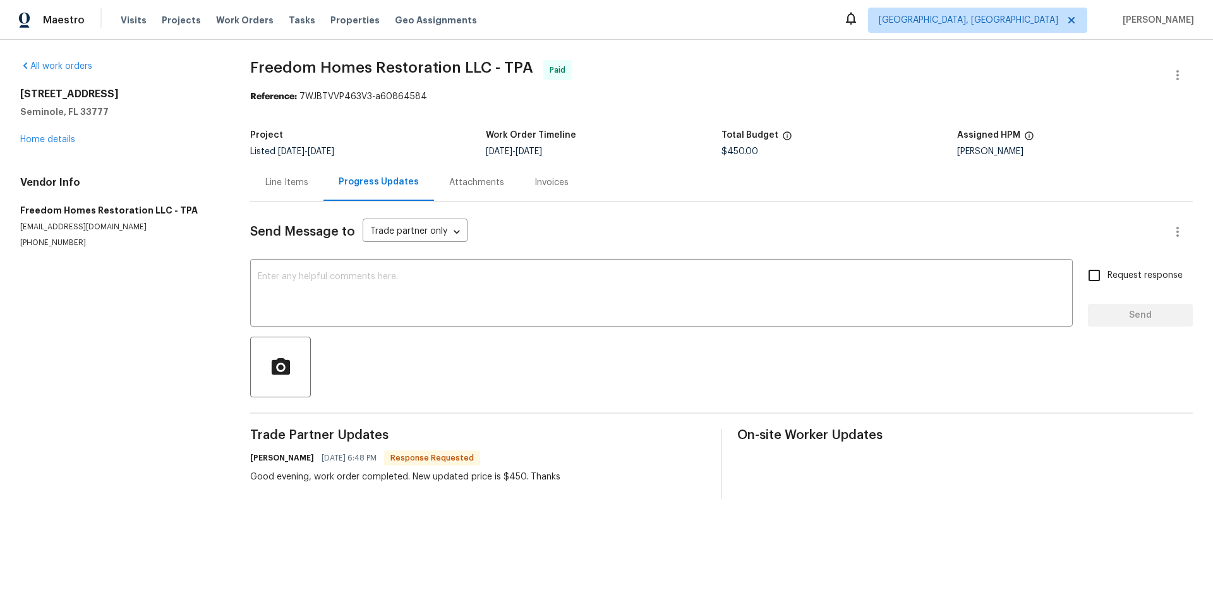
click at [461, 188] on div "Attachments" at bounding box center [476, 182] width 55 height 13
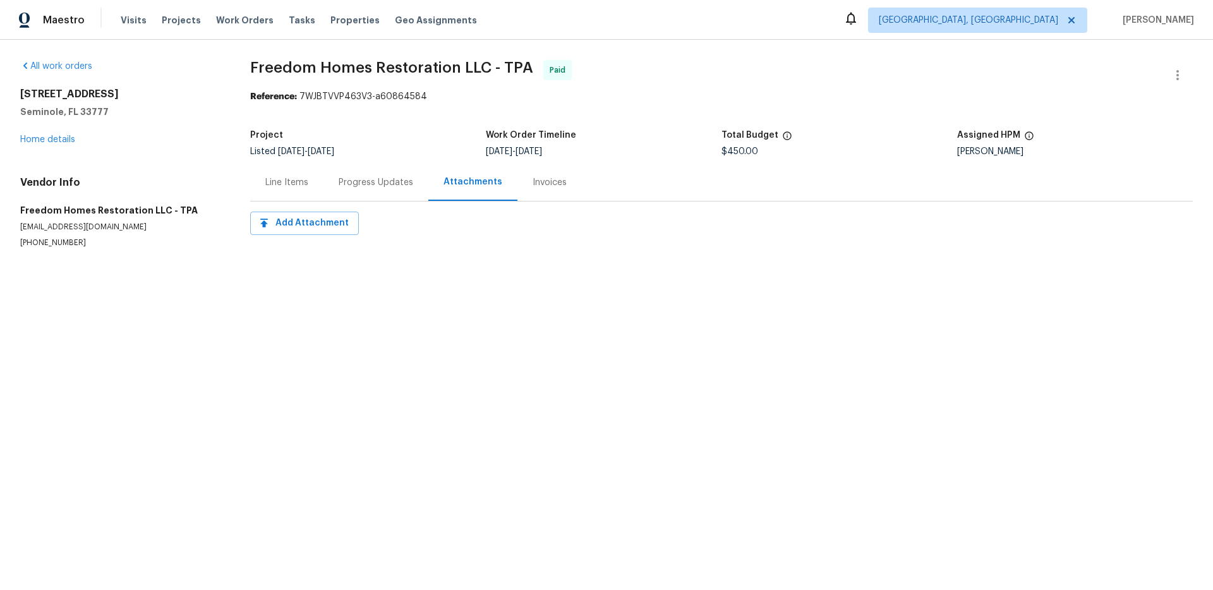
click at [281, 191] on div "Line Items" at bounding box center [286, 182] width 73 height 37
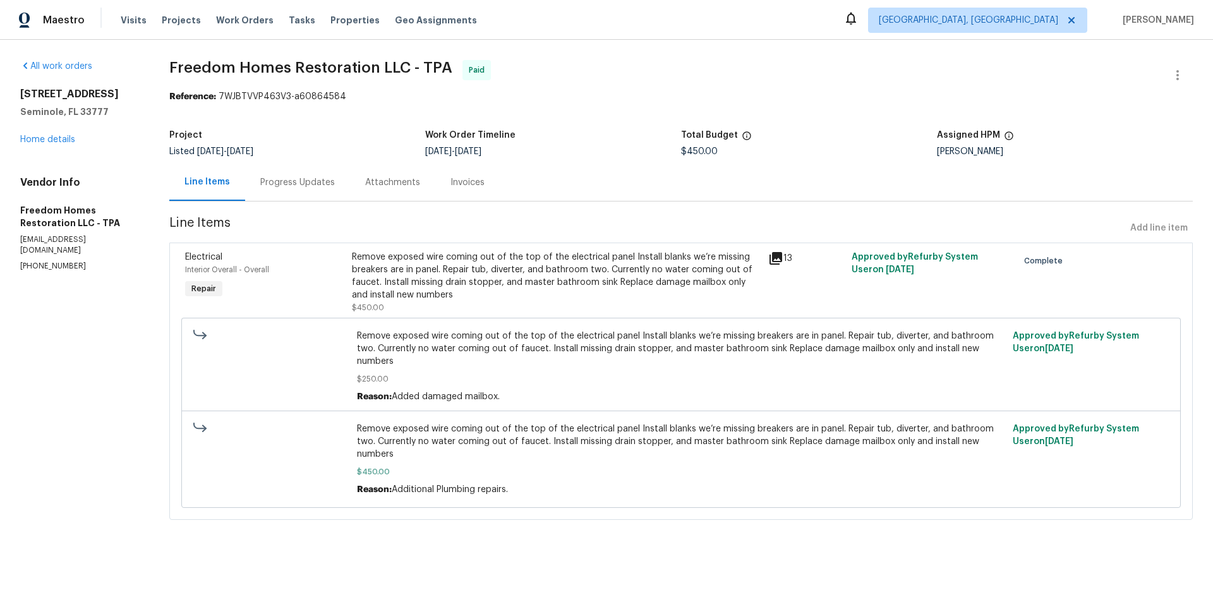
click at [595, 241] on section "Freedom Homes Restoration LLC - TPA Paid Reference: 7WJBTVVP463V3-a60864584 Pro…" at bounding box center [681, 297] width 1024 height 475
click at [590, 255] on div "Remove exposed wire coming out of the top of the electrical panel Install blank…" at bounding box center [556, 276] width 409 height 51
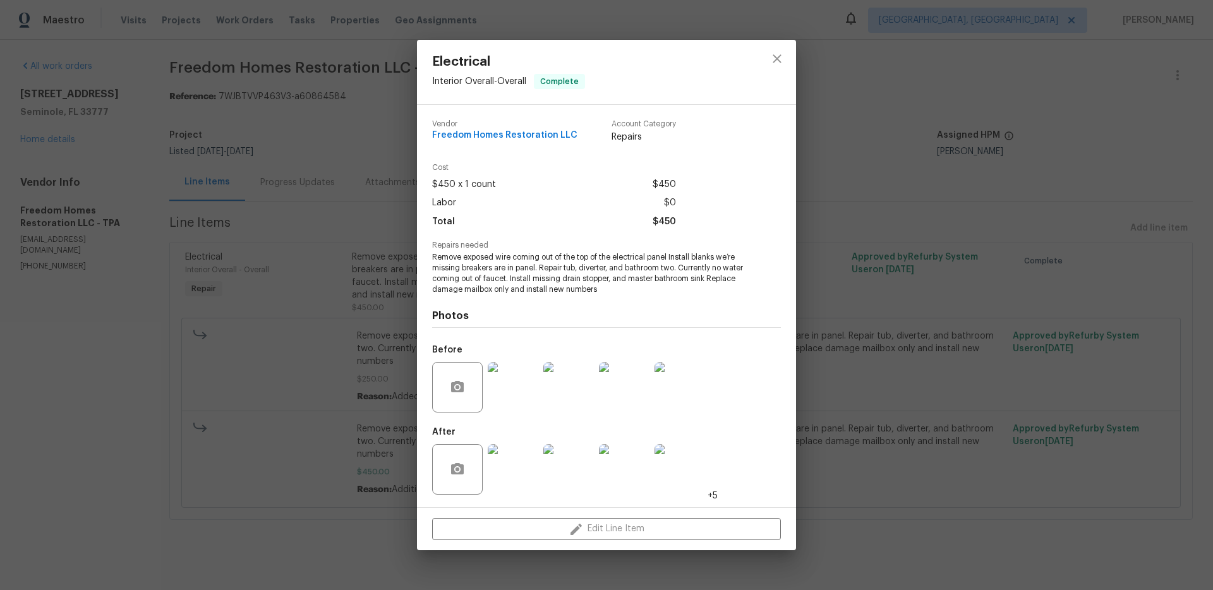
click at [526, 462] on img at bounding box center [513, 469] width 51 height 51
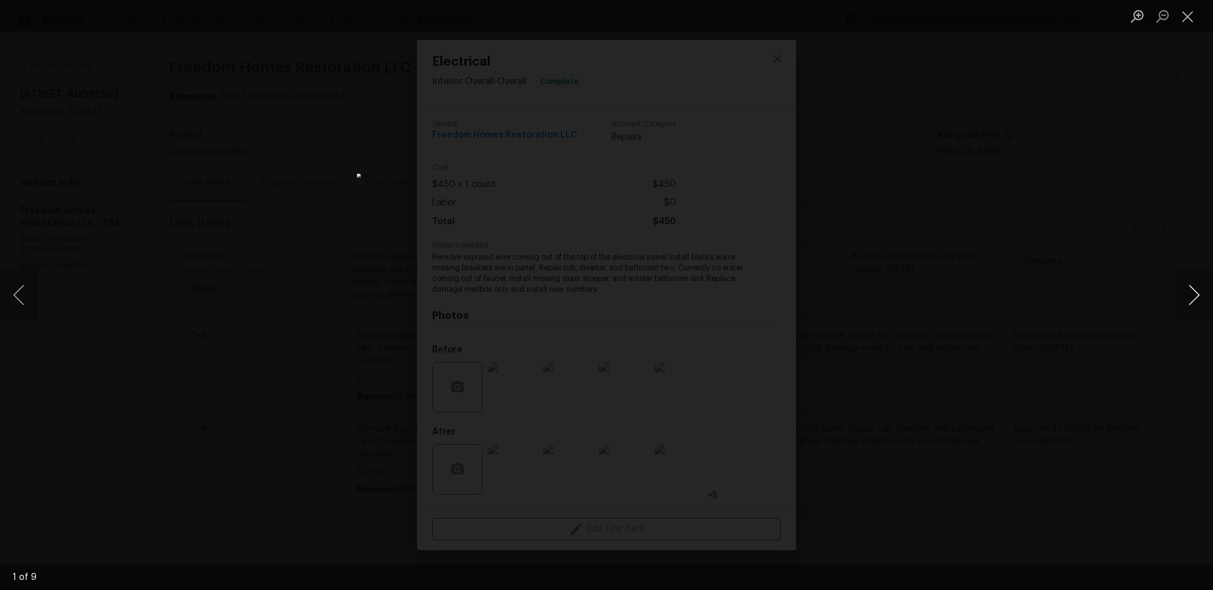
click at [1197, 299] on button "Next image" at bounding box center [1194, 295] width 38 height 51
click at [21, 292] on button "Previous image" at bounding box center [19, 295] width 38 height 51
click at [1204, 291] on button "Next image" at bounding box center [1194, 295] width 38 height 51
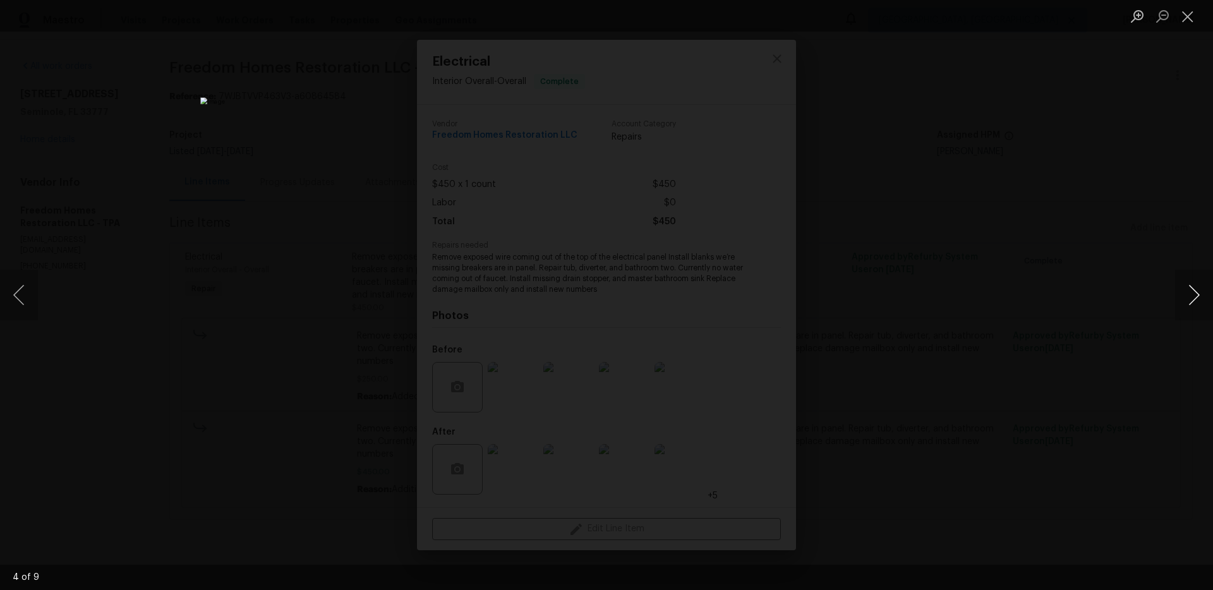
click at [1204, 291] on button "Next image" at bounding box center [1194, 295] width 38 height 51
click at [1140, 291] on div "Lightbox" at bounding box center [606, 295] width 1213 height 590
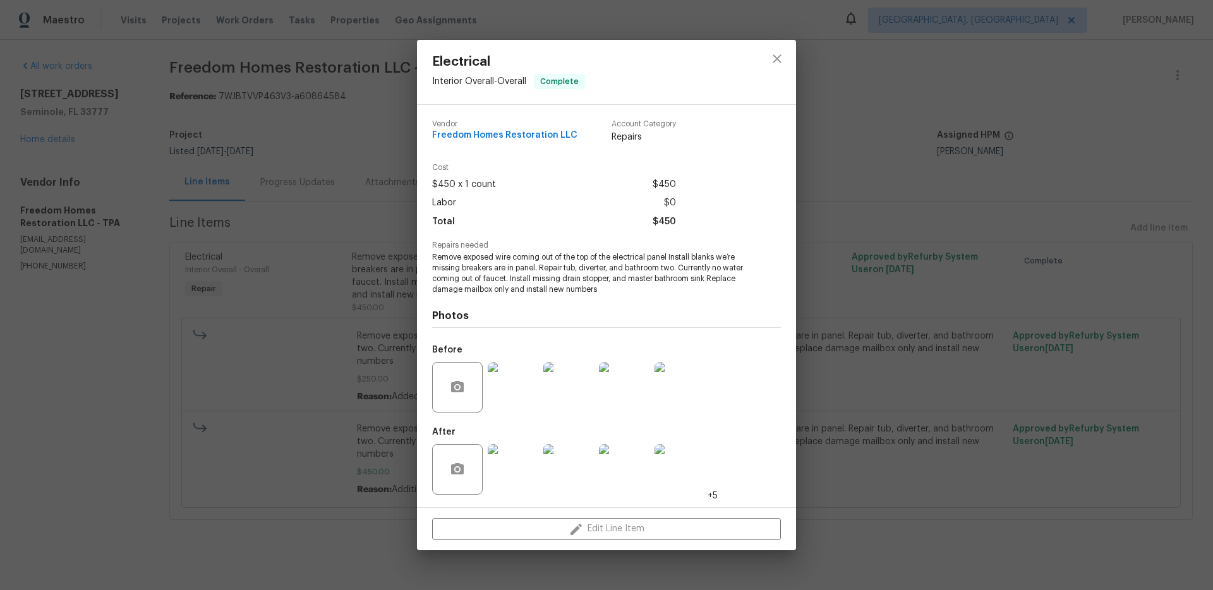
drag, startPoint x: 246, startPoint y: 298, endPoint x: 239, endPoint y: 296, distance: 8.0
click at [245, 298] on div "Electrical Interior Overall - Overall Complete Vendor Freedom Homes Restoration…" at bounding box center [606, 295] width 1213 height 590
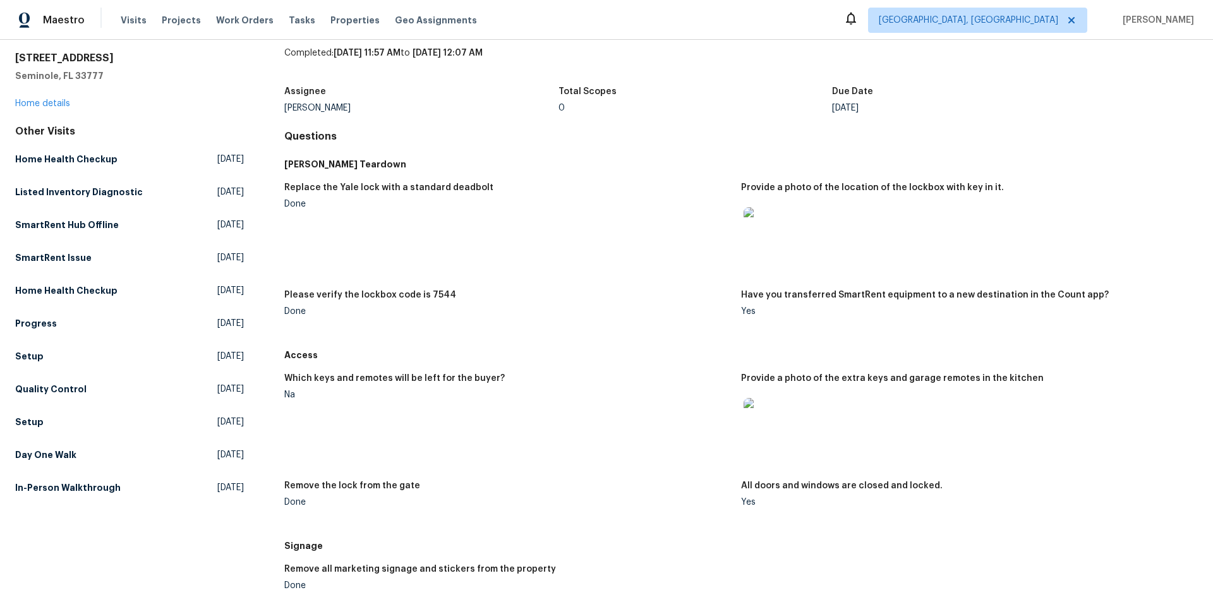
scroll to position [42, 0]
click at [771, 227] on img at bounding box center [764, 227] width 40 height 40
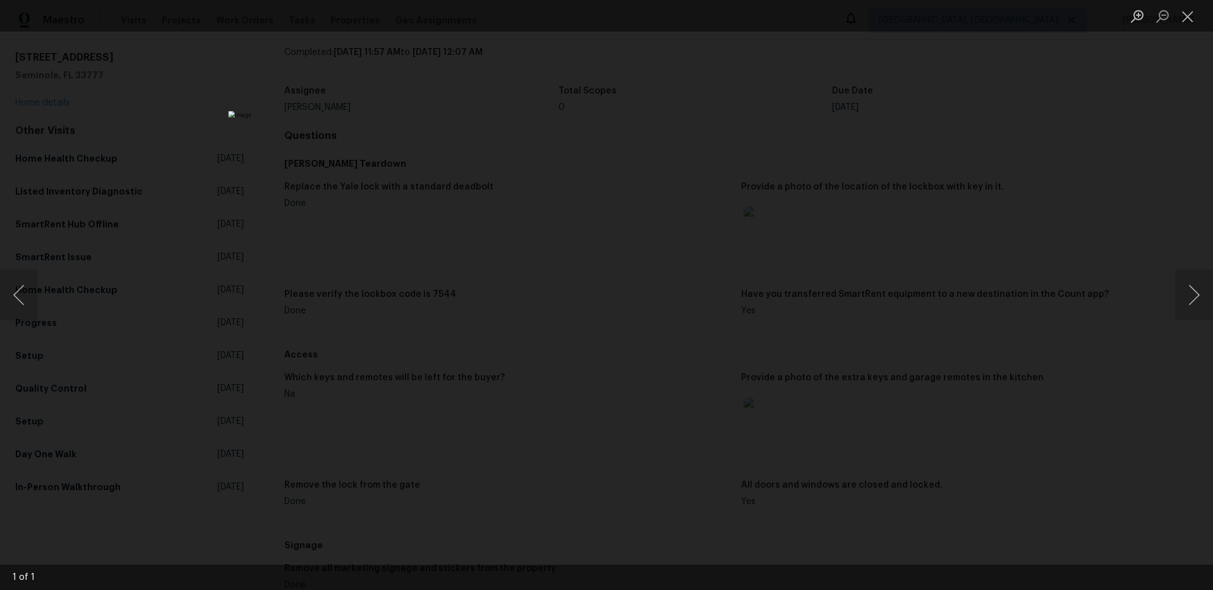
click at [925, 281] on div "Lightbox" at bounding box center [606, 295] width 1213 height 590
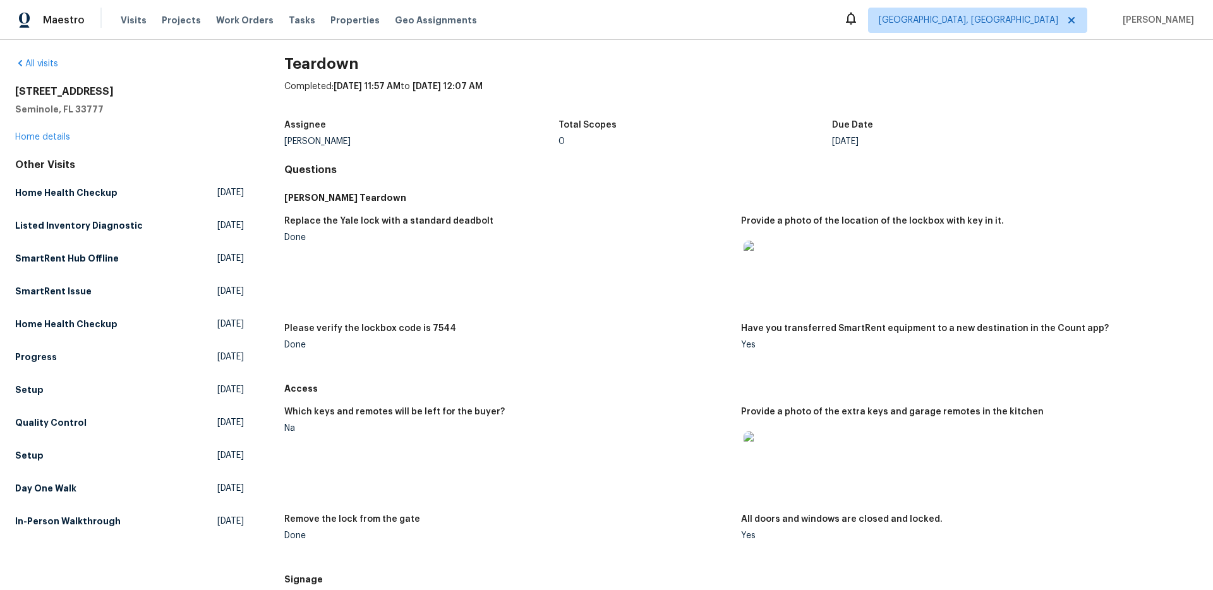
scroll to position [0, 0]
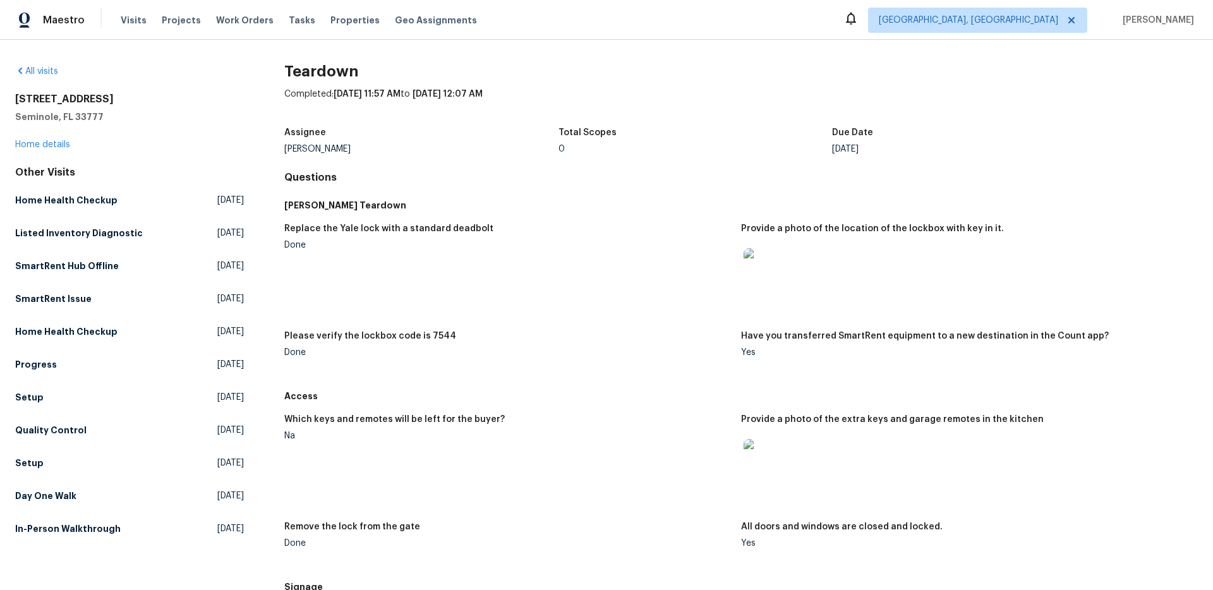
click at [759, 270] on img at bounding box center [764, 268] width 40 height 40
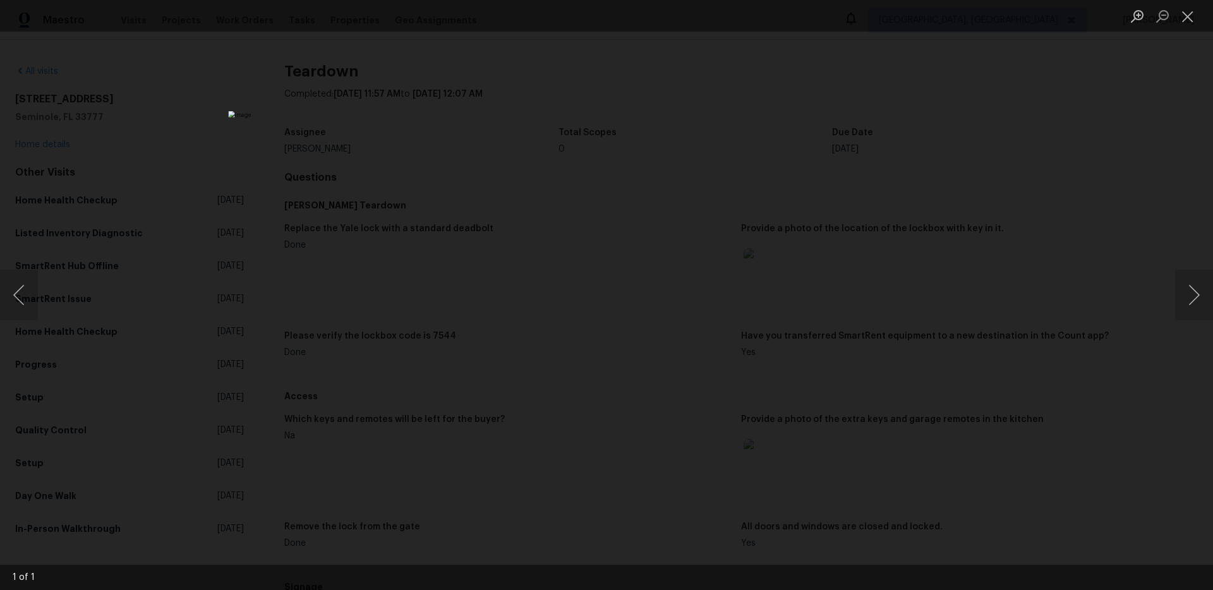
click at [349, 320] on div "Lightbox" at bounding box center [606, 295] width 1213 height 590
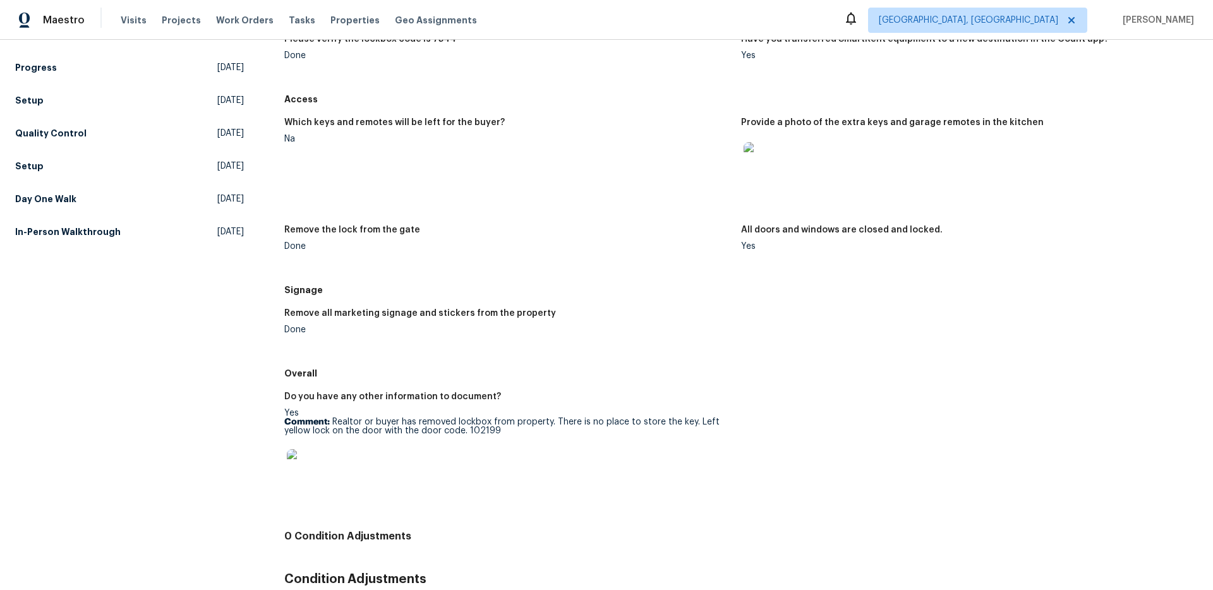
scroll to position [363, 0]
